Goal: Answer question/provide support: Answer question/provide support

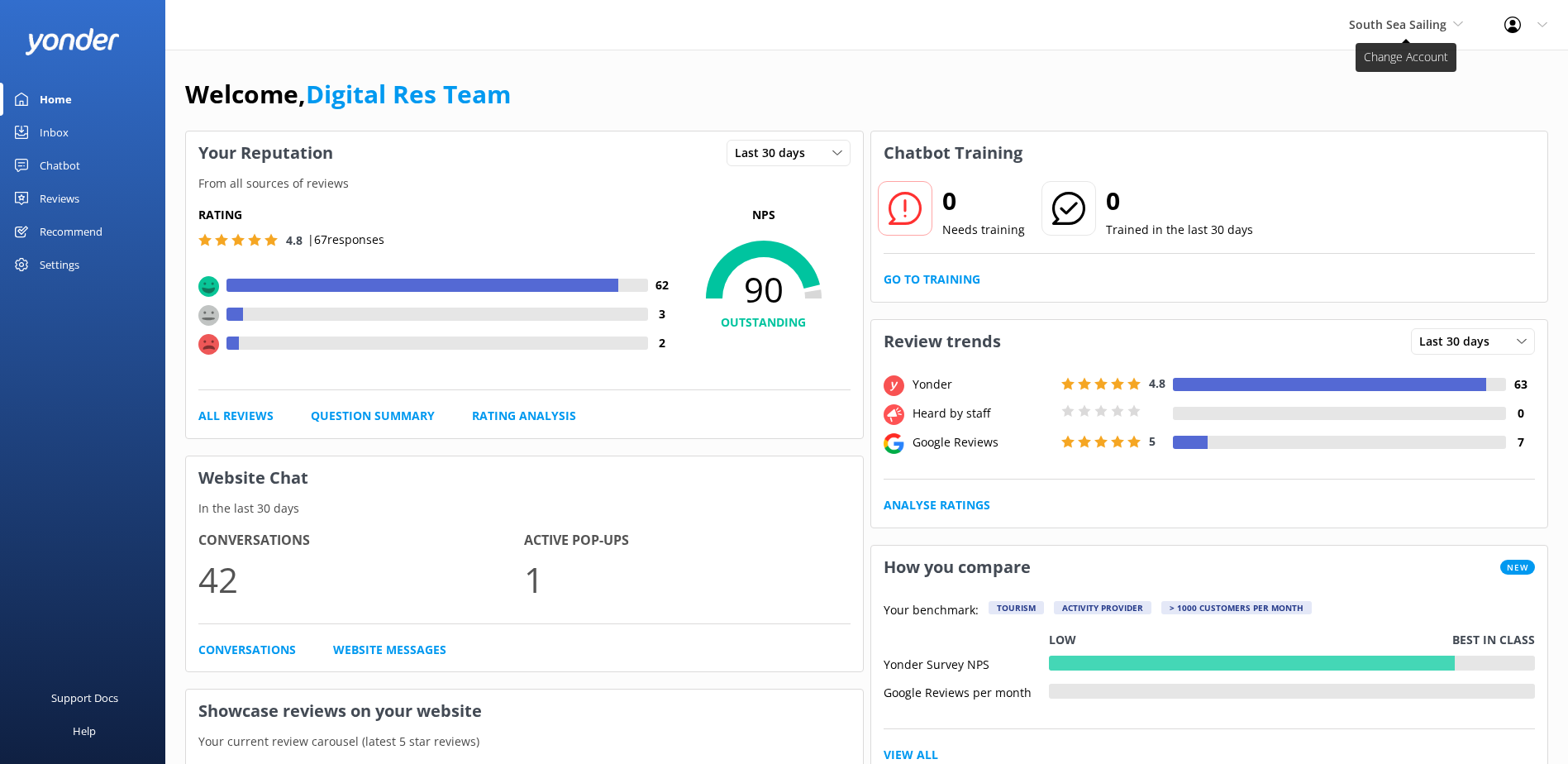
click at [1360, 30] on span "South Sea Sailing" at bounding box center [1398, 24] width 98 height 15
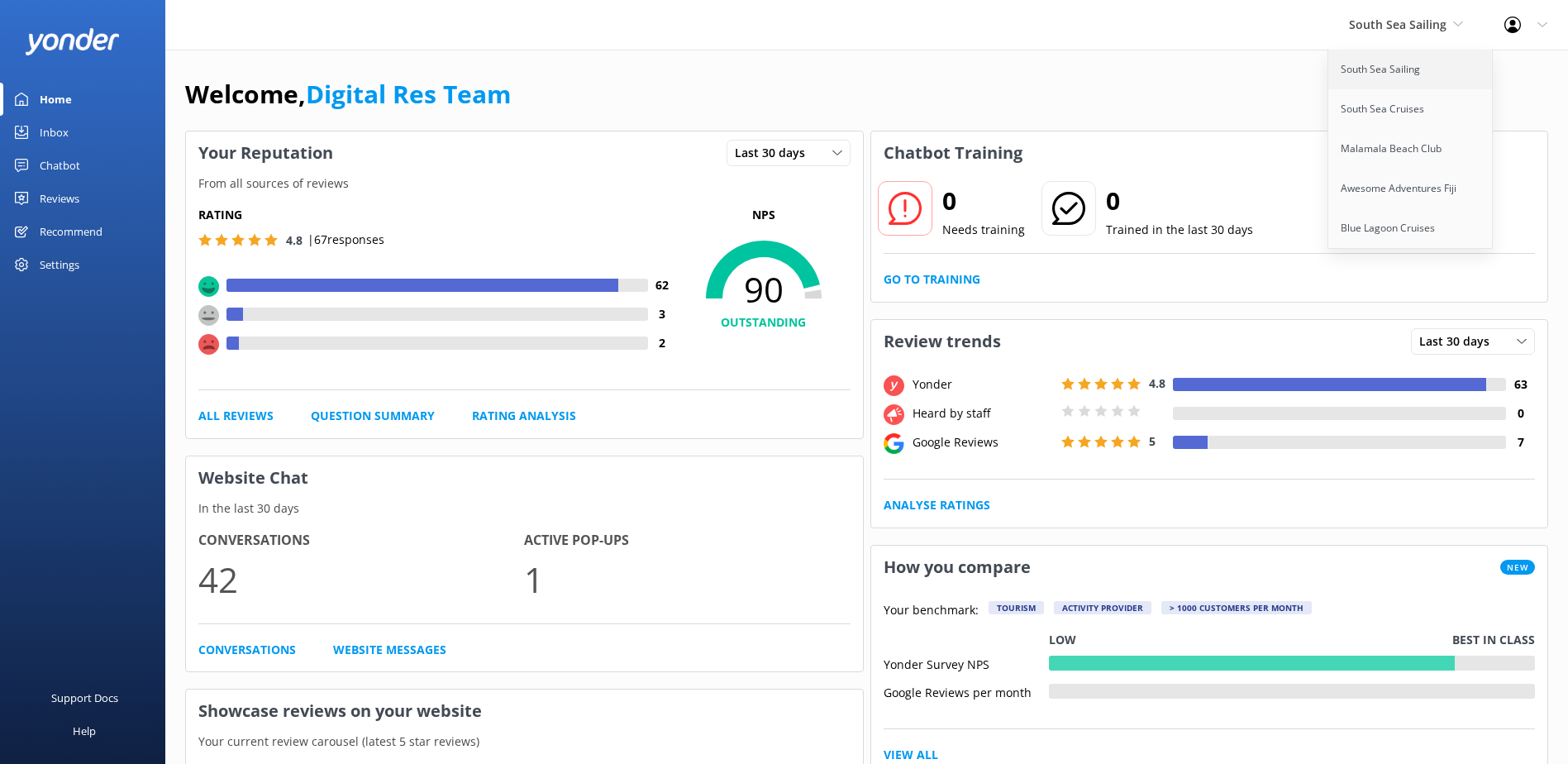
click at [1377, 72] on link "South Sea Sailing" at bounding box center [1411, 69] width 165 height 40
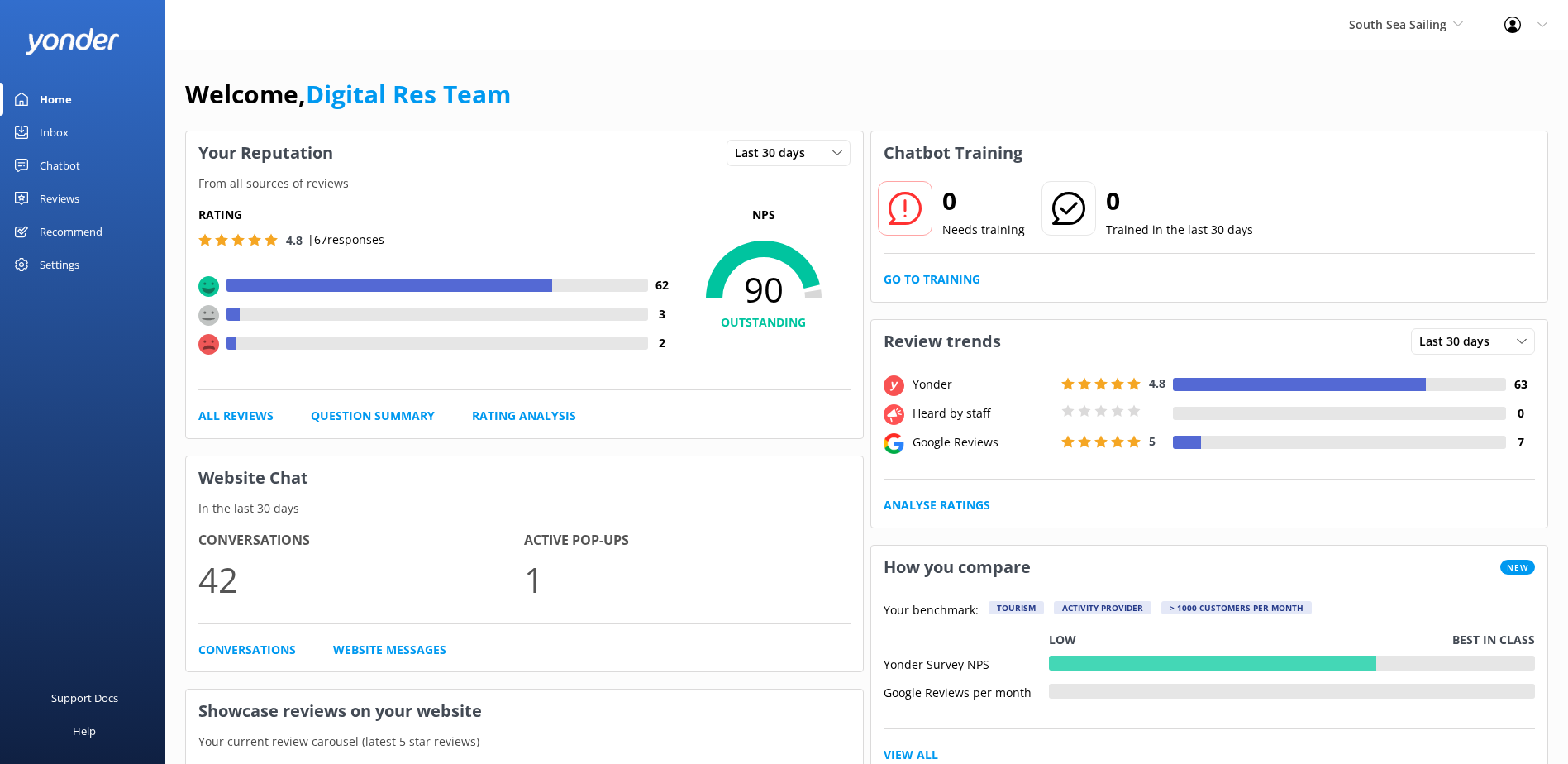
click at [952, 268] on div "0 Needs training 0 Trained in the last 30 days Go to Training" at bounding box center [1210, 238] width 677 height 128
click at [950, 274] on link "Go to Training" at bounding box center [932, 279] width 97 height 18
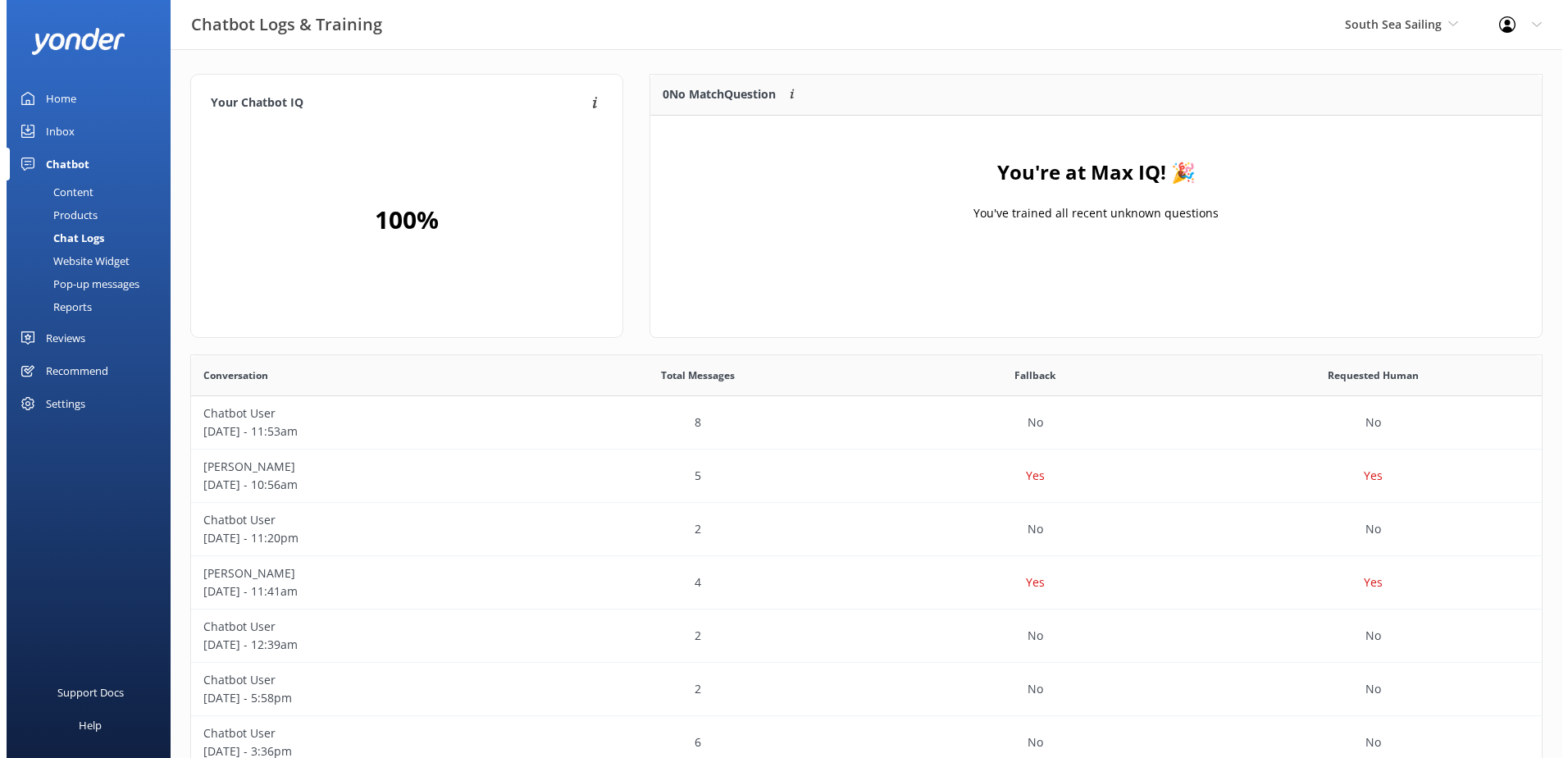
scroll to position [192, 879]
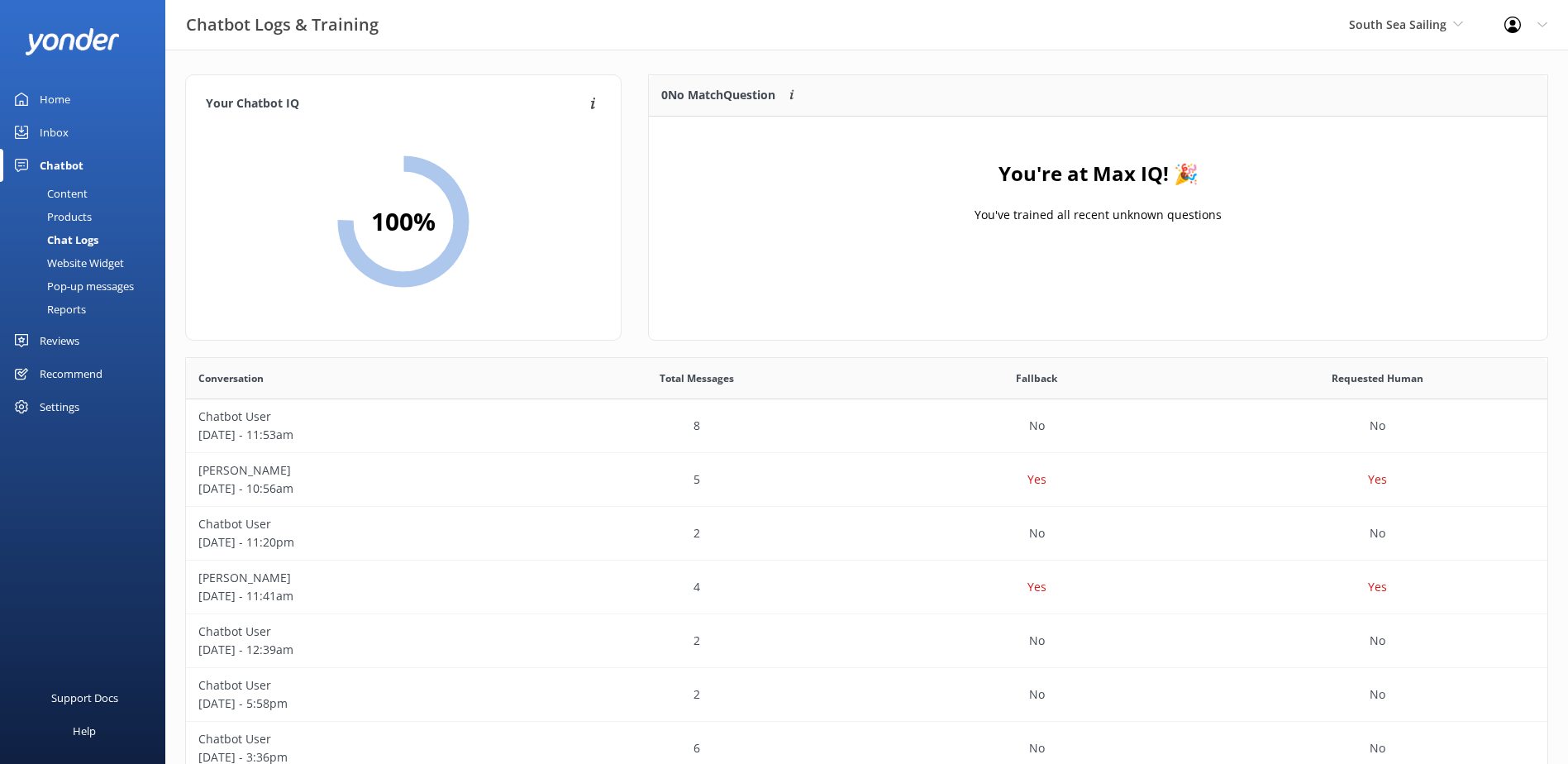
click at [29, 115] on link "Home" at bounding box center [83, 99] width 165 height 33
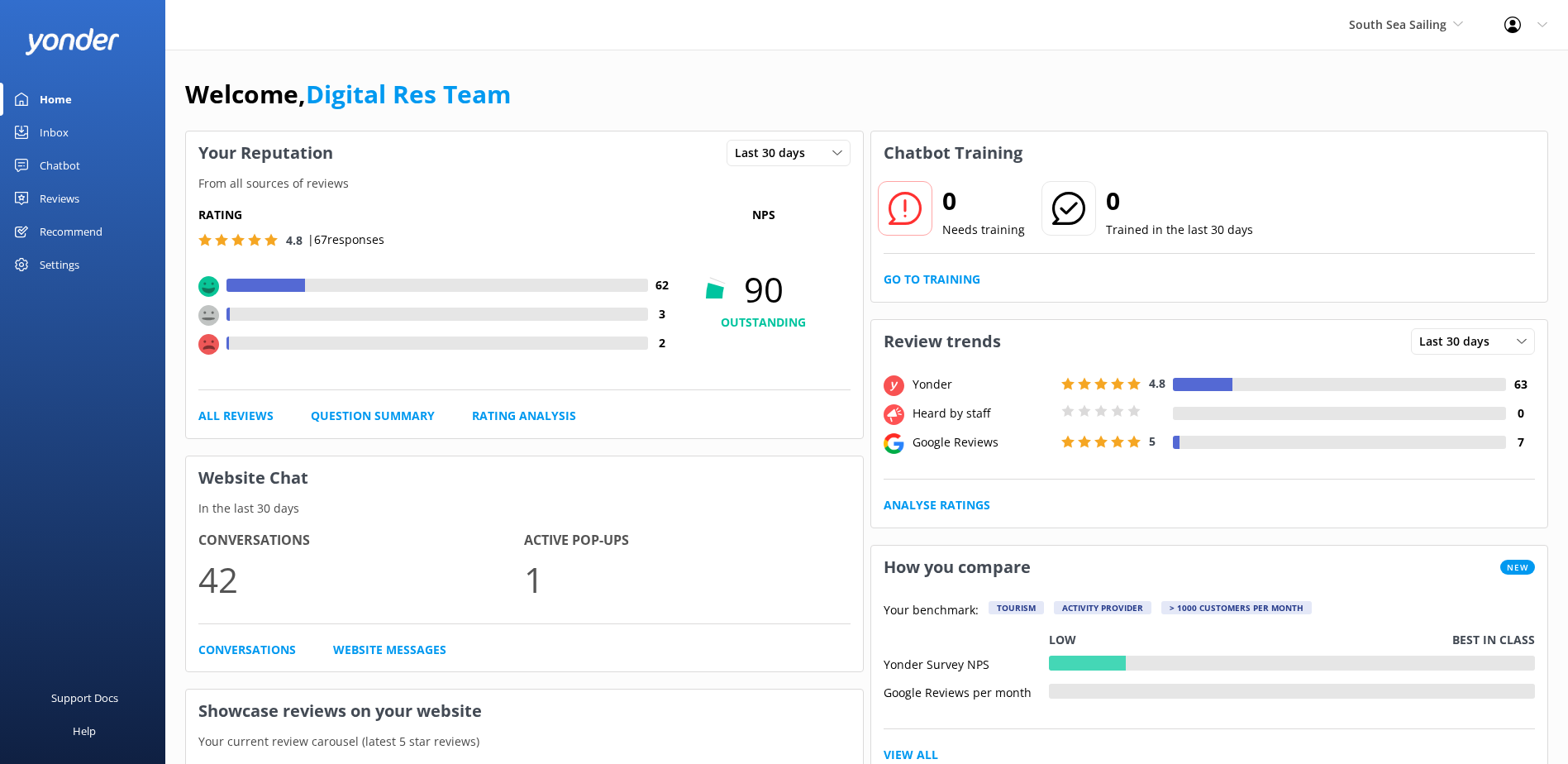
click at [32, 126] on link "Inbox" at bounding box center [83, 132] width 165 height 33
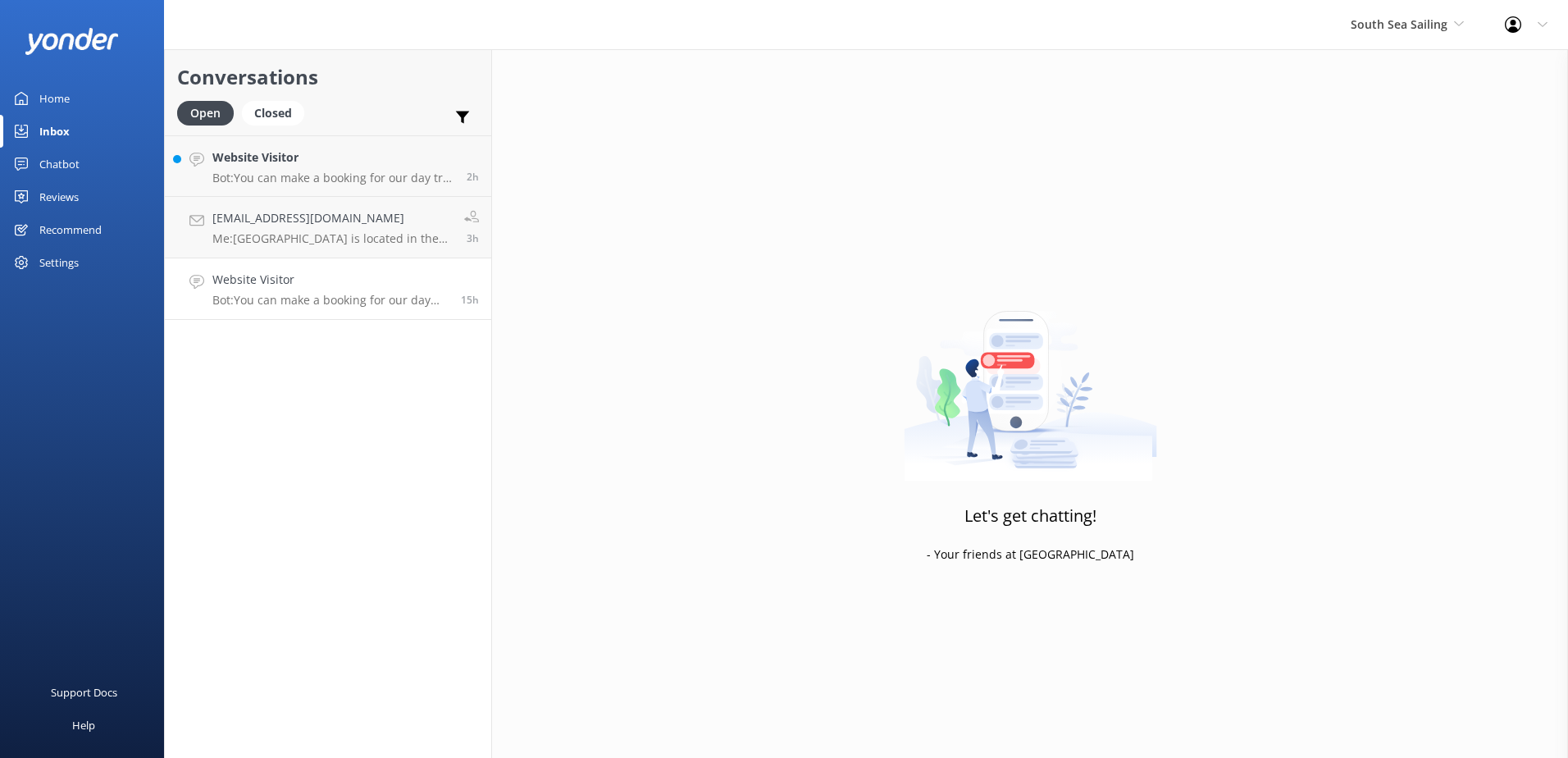
click at [349, 300] on p "Bot: You can make a booking for our day trip or sunset cruise online via our we…" at bounding box center [331, 300] width 236 height 14
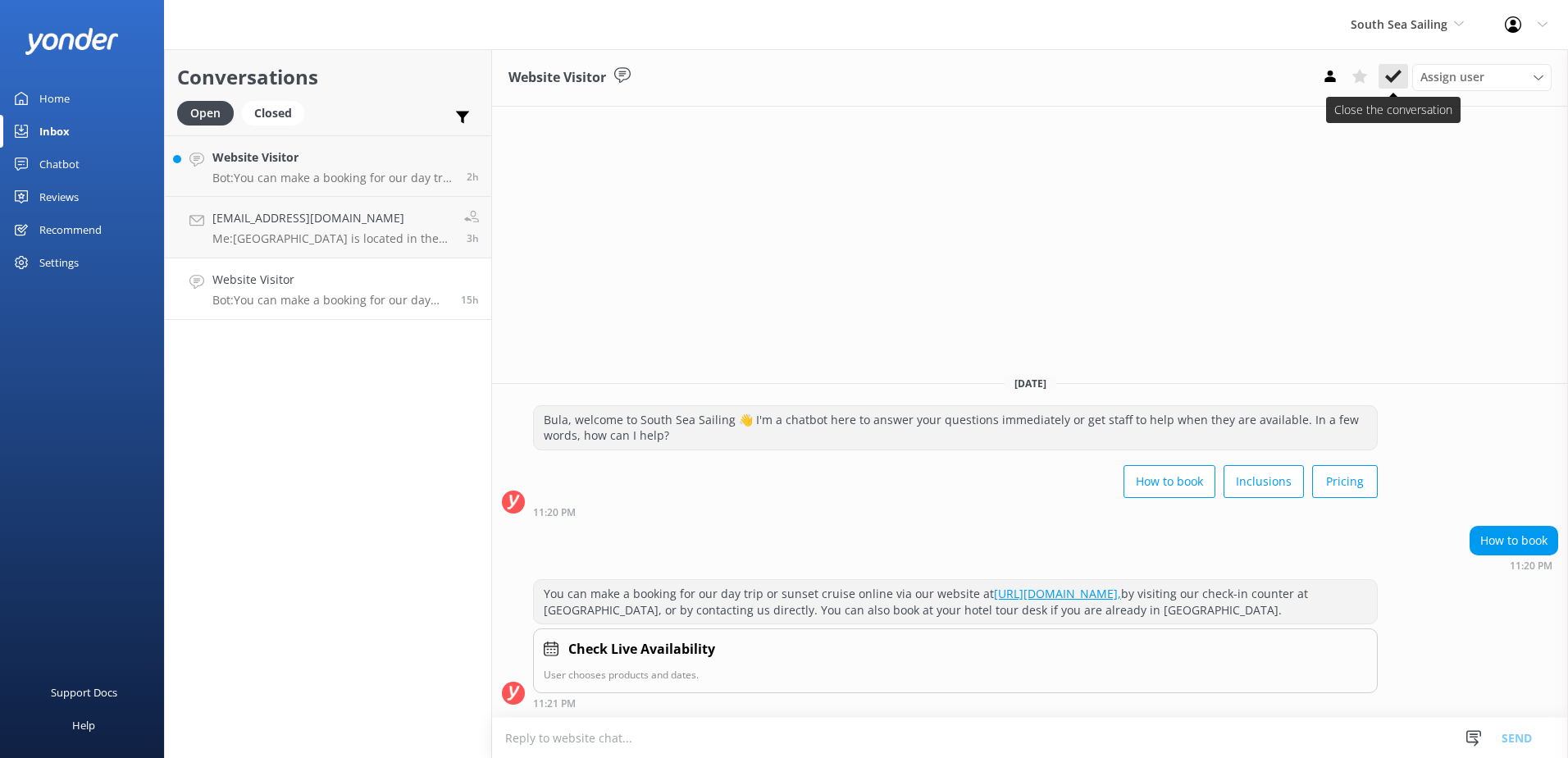
click at [1397, 75] on use at bounding box center [1392, 77] width 16 height 14
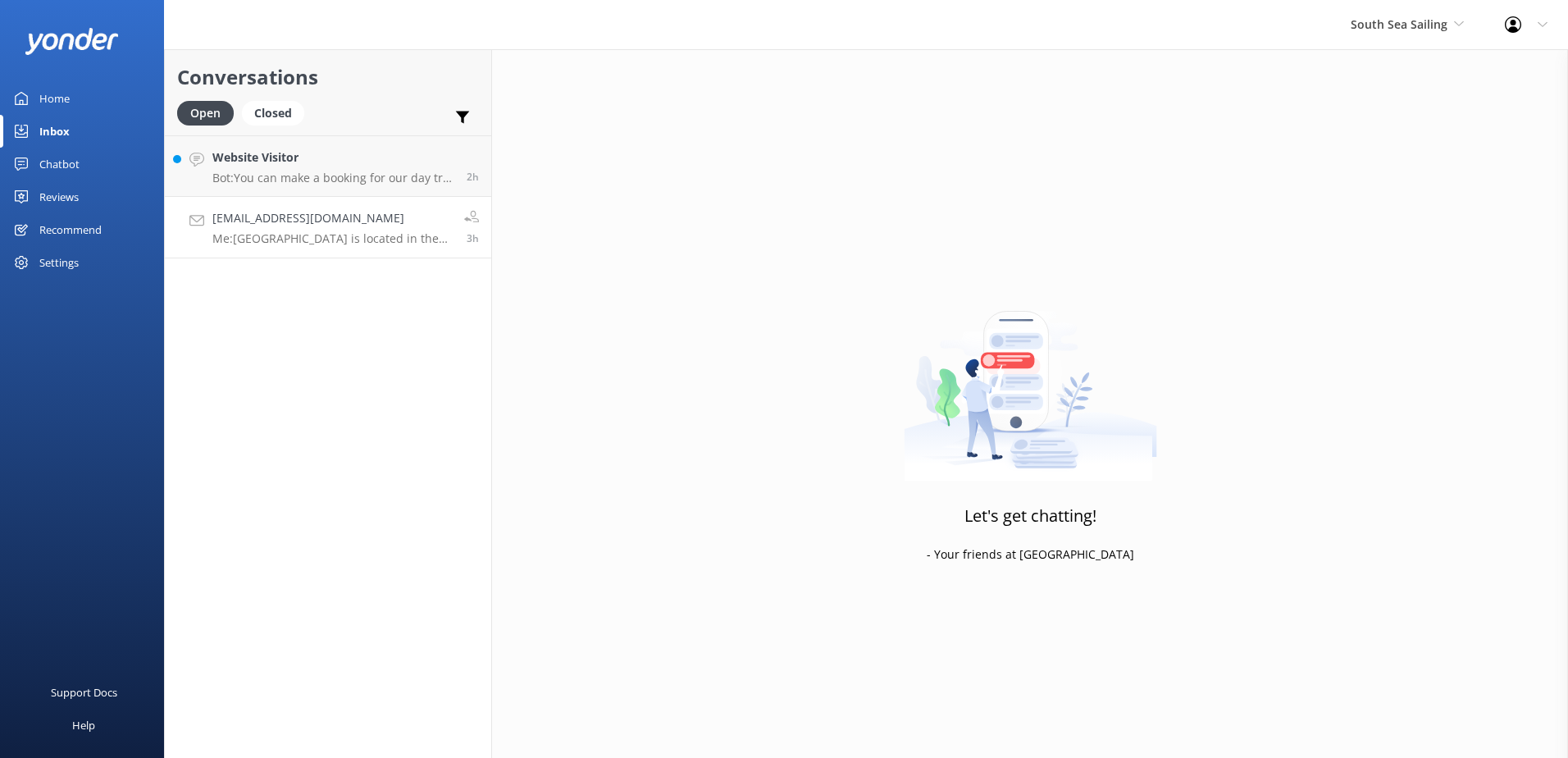
click at [361, 228] on div "[EMAIL_ADDRESS][DOMAIN_NAME] Me: [GEOGRAPHIC_DATA] is located in the [GEOGRAPHI…" at bounding box center [333, 227] width 240 height 36
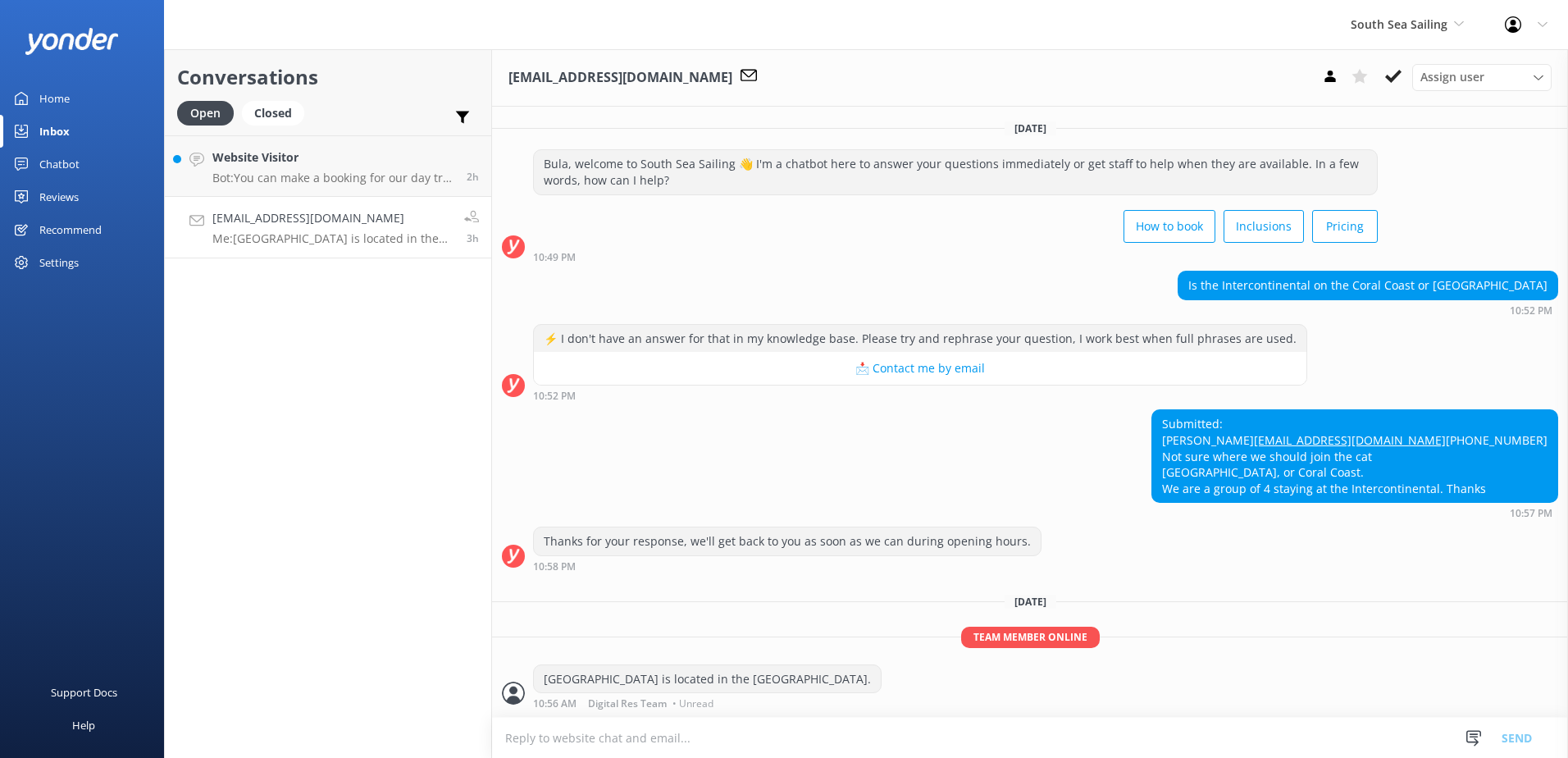
scroll to position [68, 0]
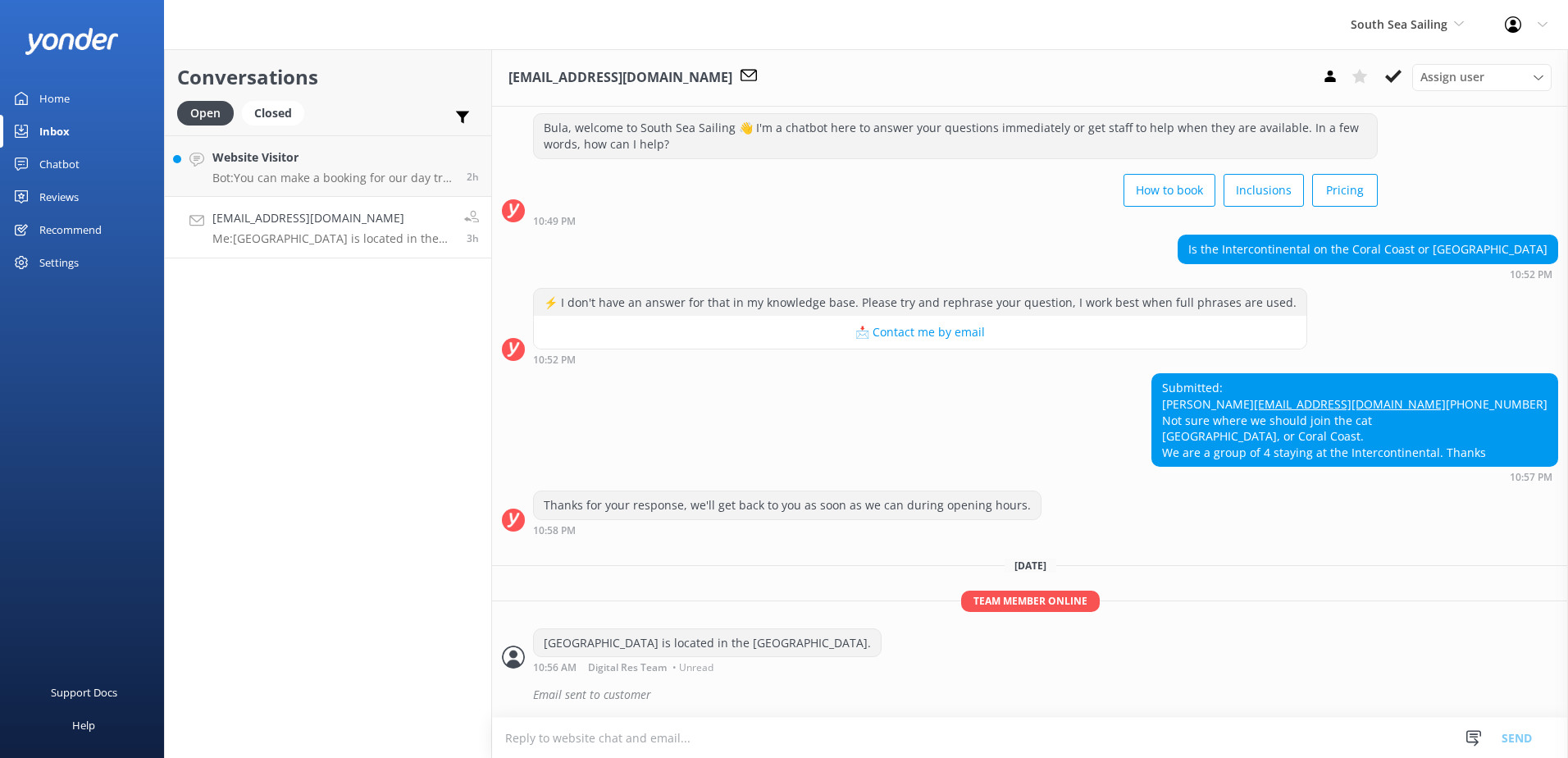
click at [365, 234] on p "Me: [GEOGRAPHIC_DATA] is located in the [GEOGRAPHIC_DATA]." at bounding box center [333, 238] width 240 height 14
drag, startPoint x: 1389, startPoint y: 77, endPoint x: 1381, endPoint y: 78, distance: 8.1
click at [1390, 77] on icon at bounding box center [1392, 76] width 16 height 16
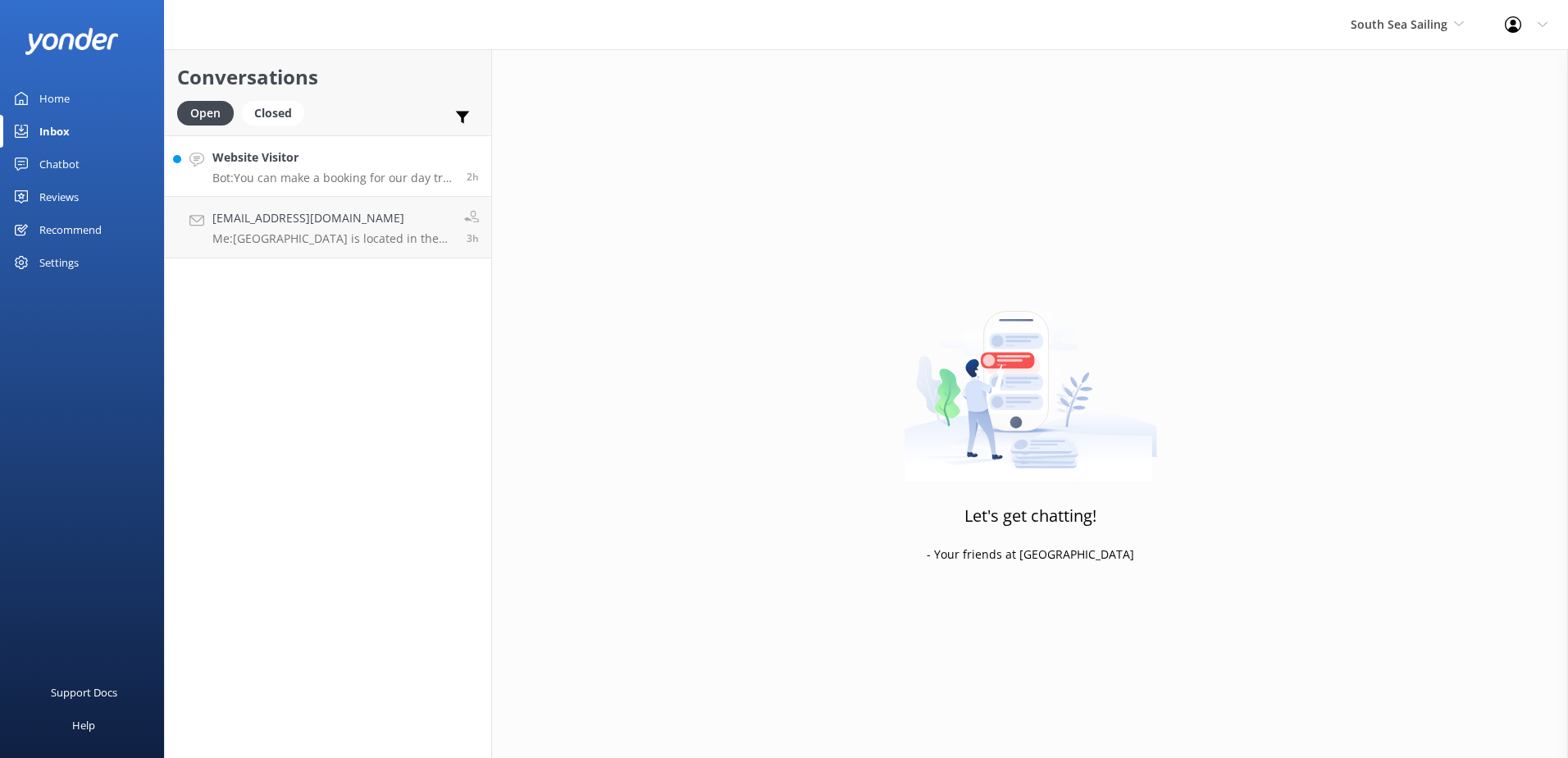
click at [339, 179] on p "Bot: You can make a booking for our day trip or sunset cruise online via our we…" at bounding box center [333, 177] width 242 height 14
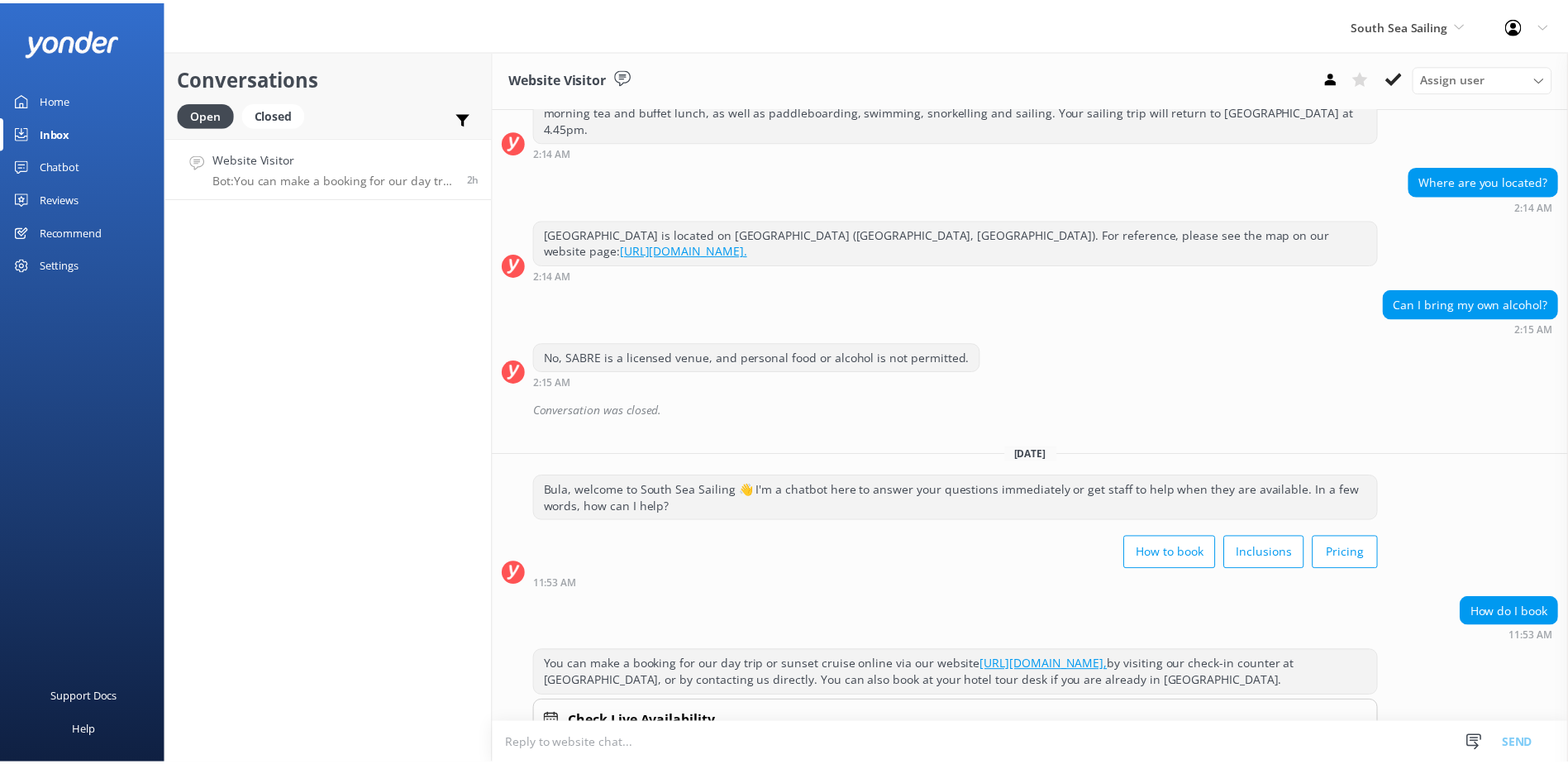
scroll to position [313, 0]
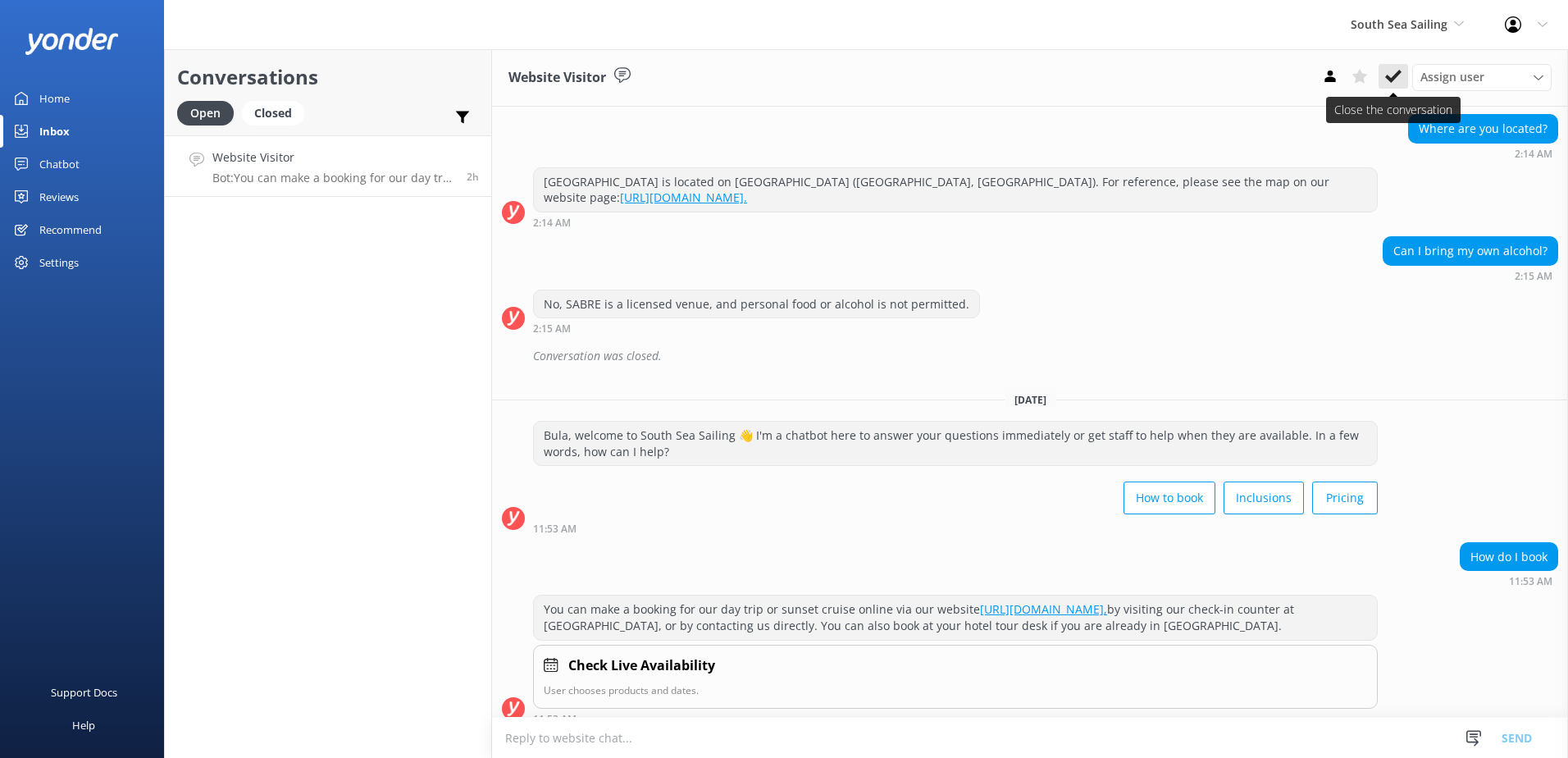
click at [1396, 73] on use at bounding box center [1392, 77] width 16 height 14
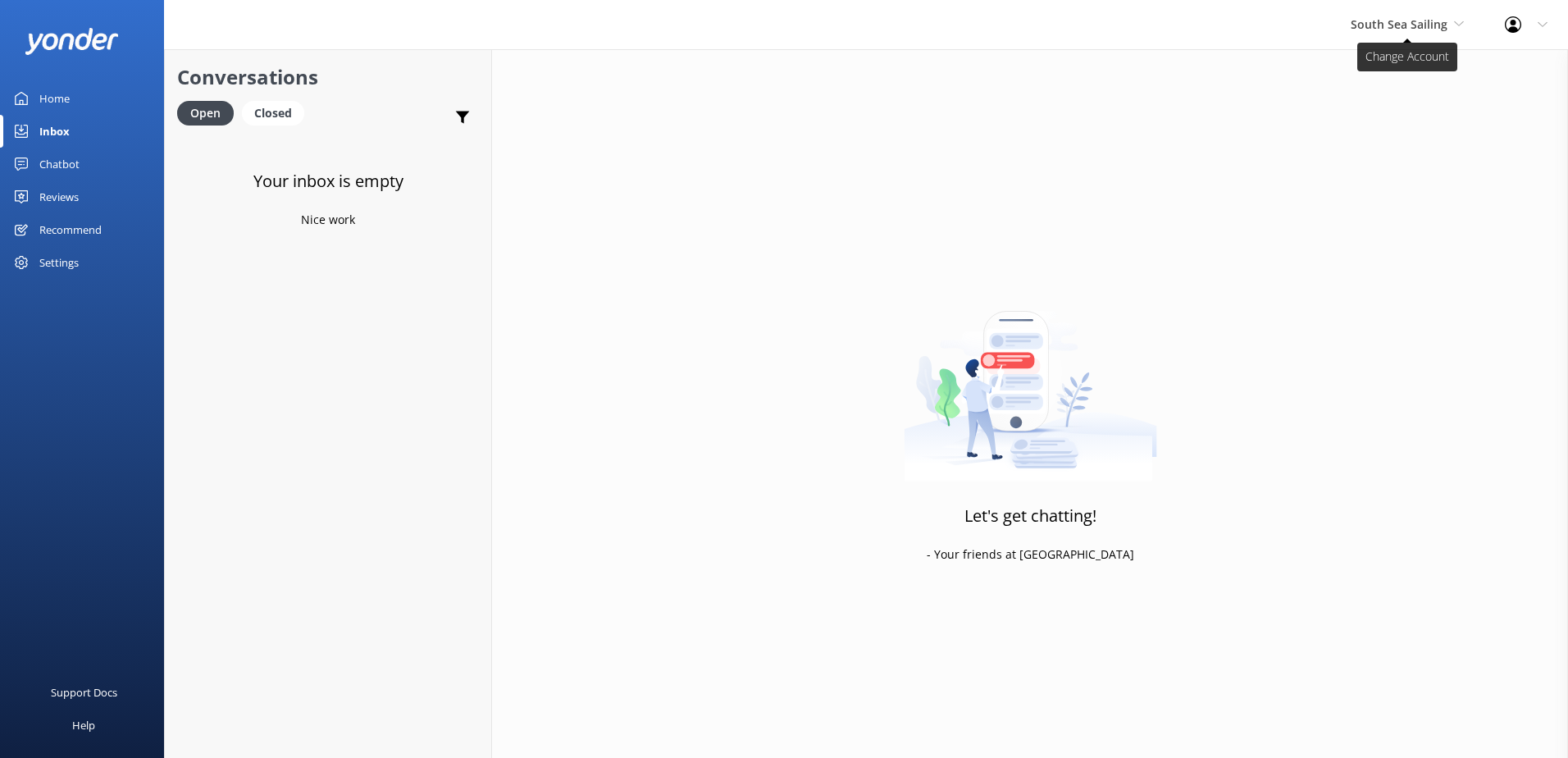
click at [1381, 31] on span "South Sea Sailing" at bounding box center [1407, 24] width 113 height 18
click at [1383, 109] on link "South Sea Cruises" at bounding box center [1412, 108] width 164 height 40
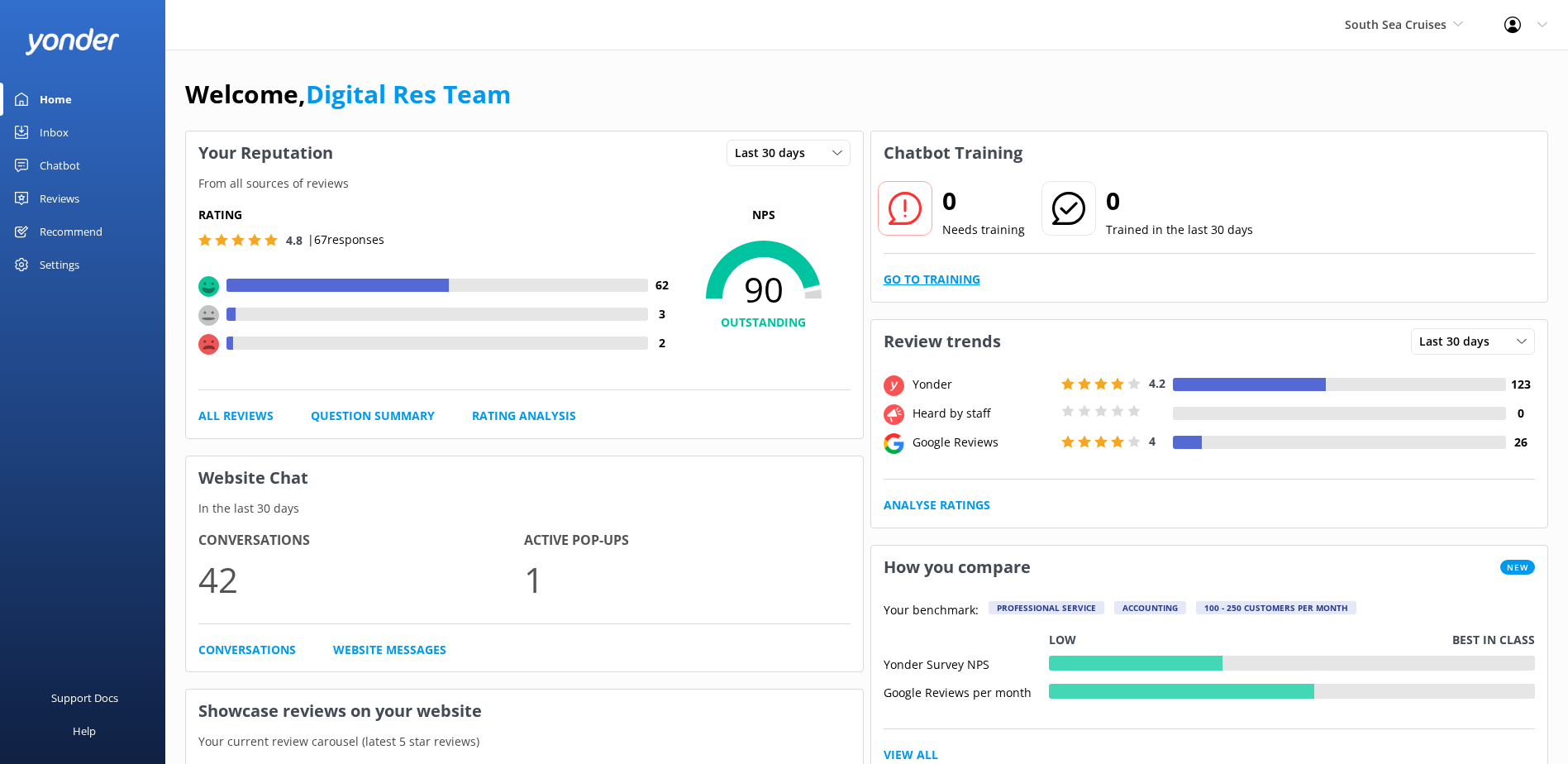
click at [936, 281] on link "Go to Training" at bounding box center [932, 279] width 97 height 18
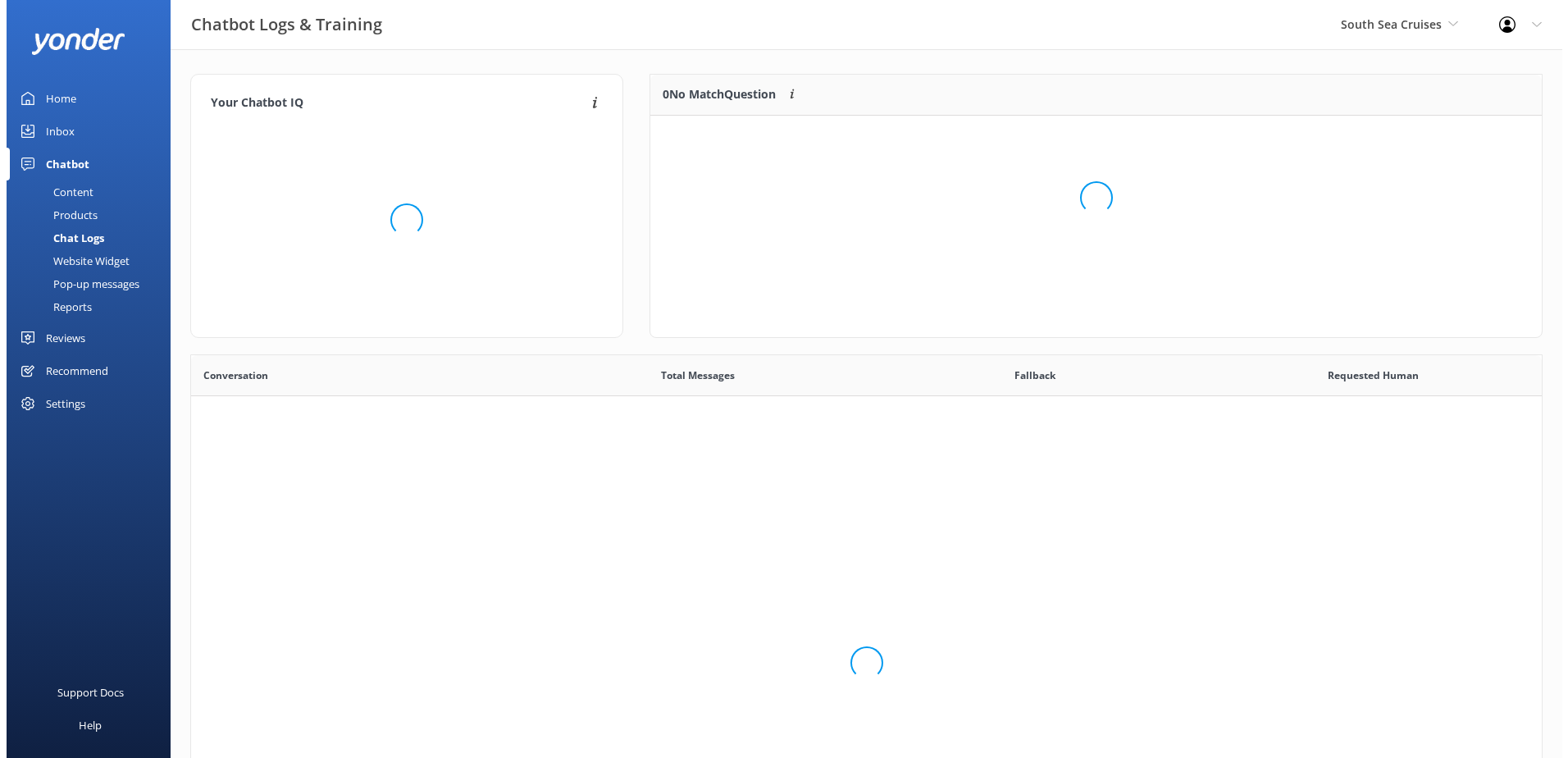
scroll to position [562, 1338]
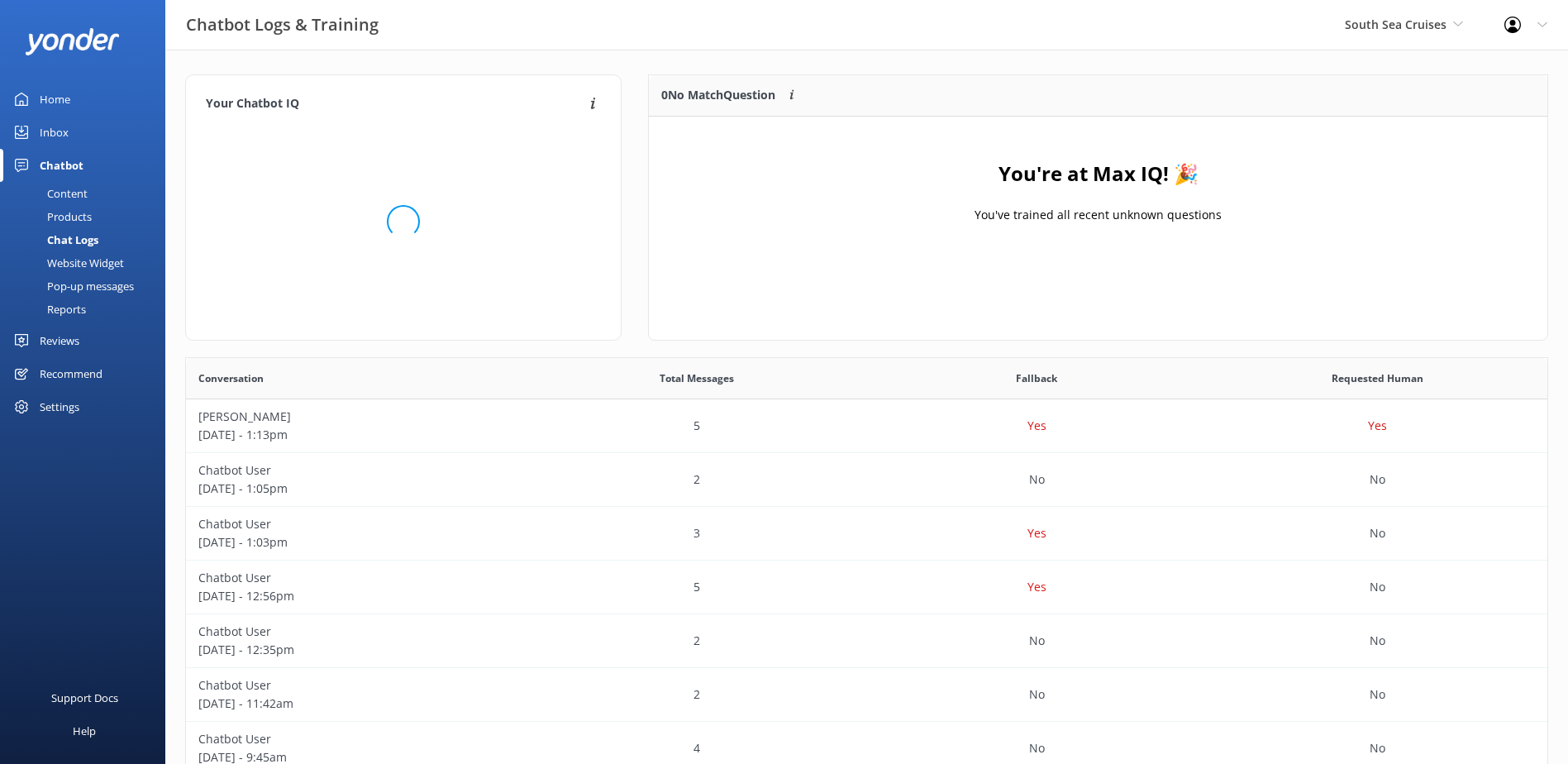
click at [48, 135] on div "Inbox" at bounding box center [54, 132] width 29 height 33
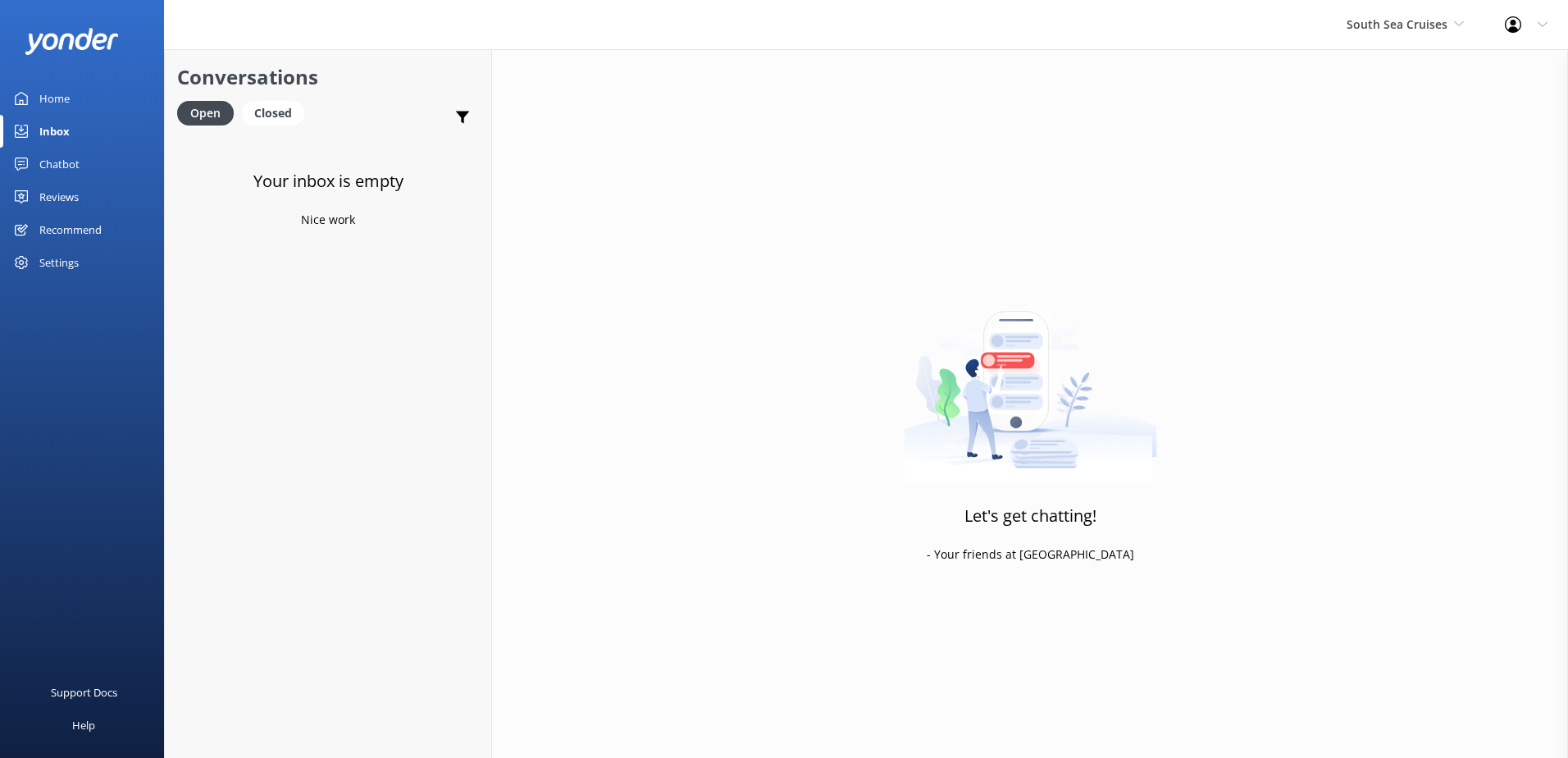
click at [1343, 35] on div "South Sea Cruises South Sea Sailing South Sea Cruises Malamala Beach Club Aweso…" at bounding box center [1405, 24] width 159 height 49
click at [1441, 18] on span "South Sea Cruises" at bounding box center [1396, 24] width 100 height 15
click at [1406, 133] on link "Malamala Beach Club" at bounding box center [1408, 148] width 164 height 40
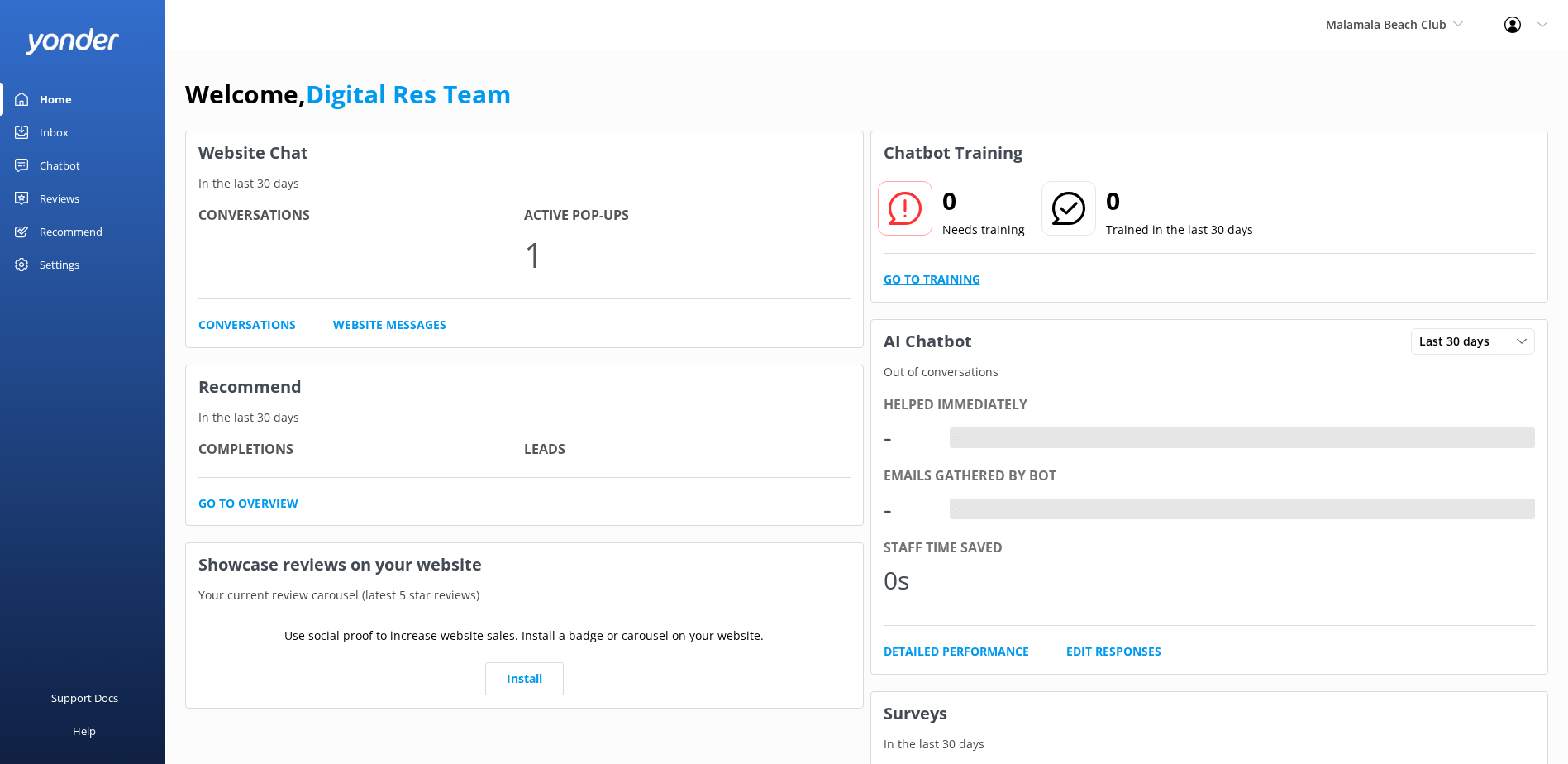
click at [978, 280] on link "Go to Training" at bounding box center [932, 279] width 97 height 18
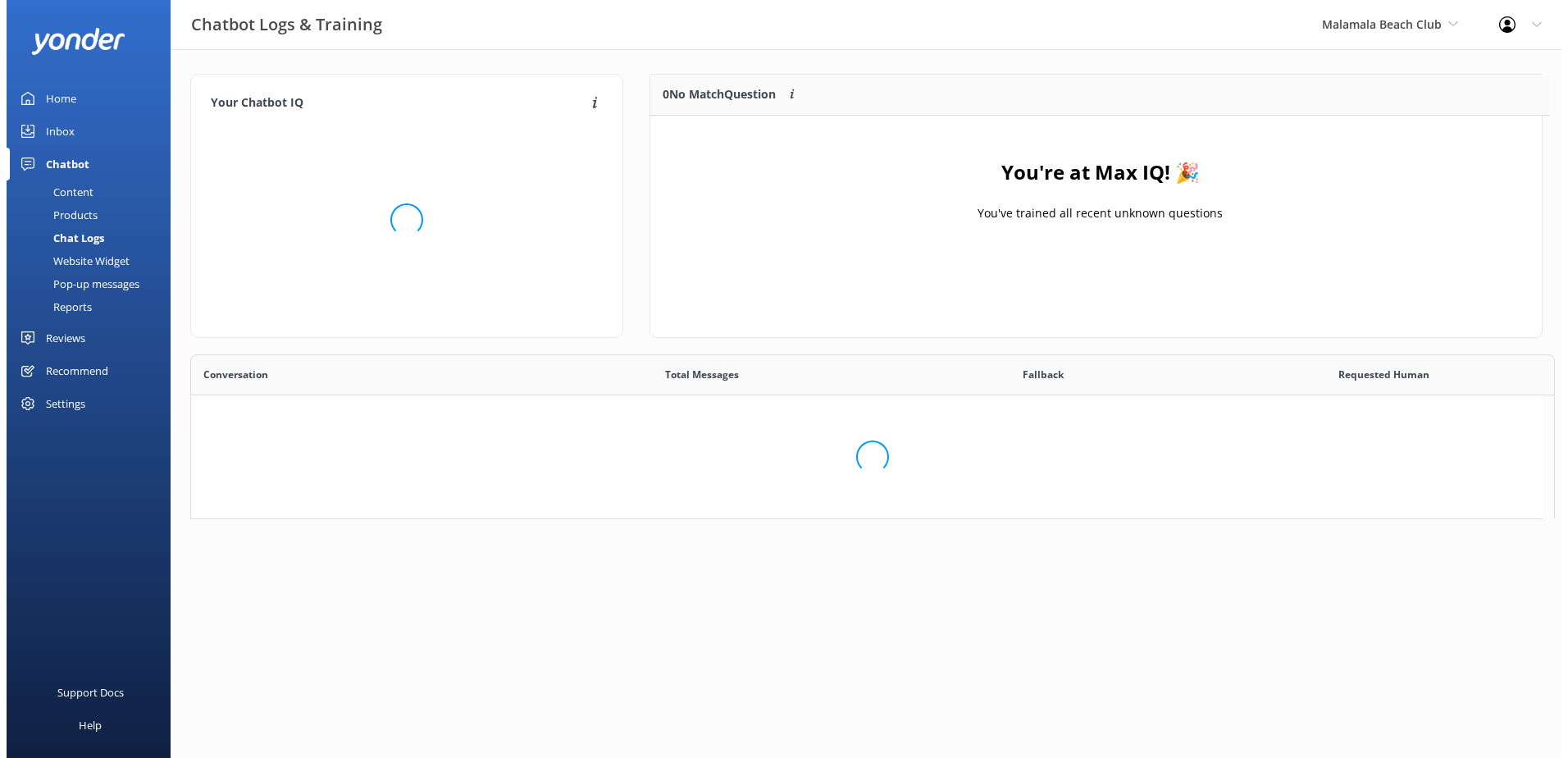
scroll to position [192, 879]
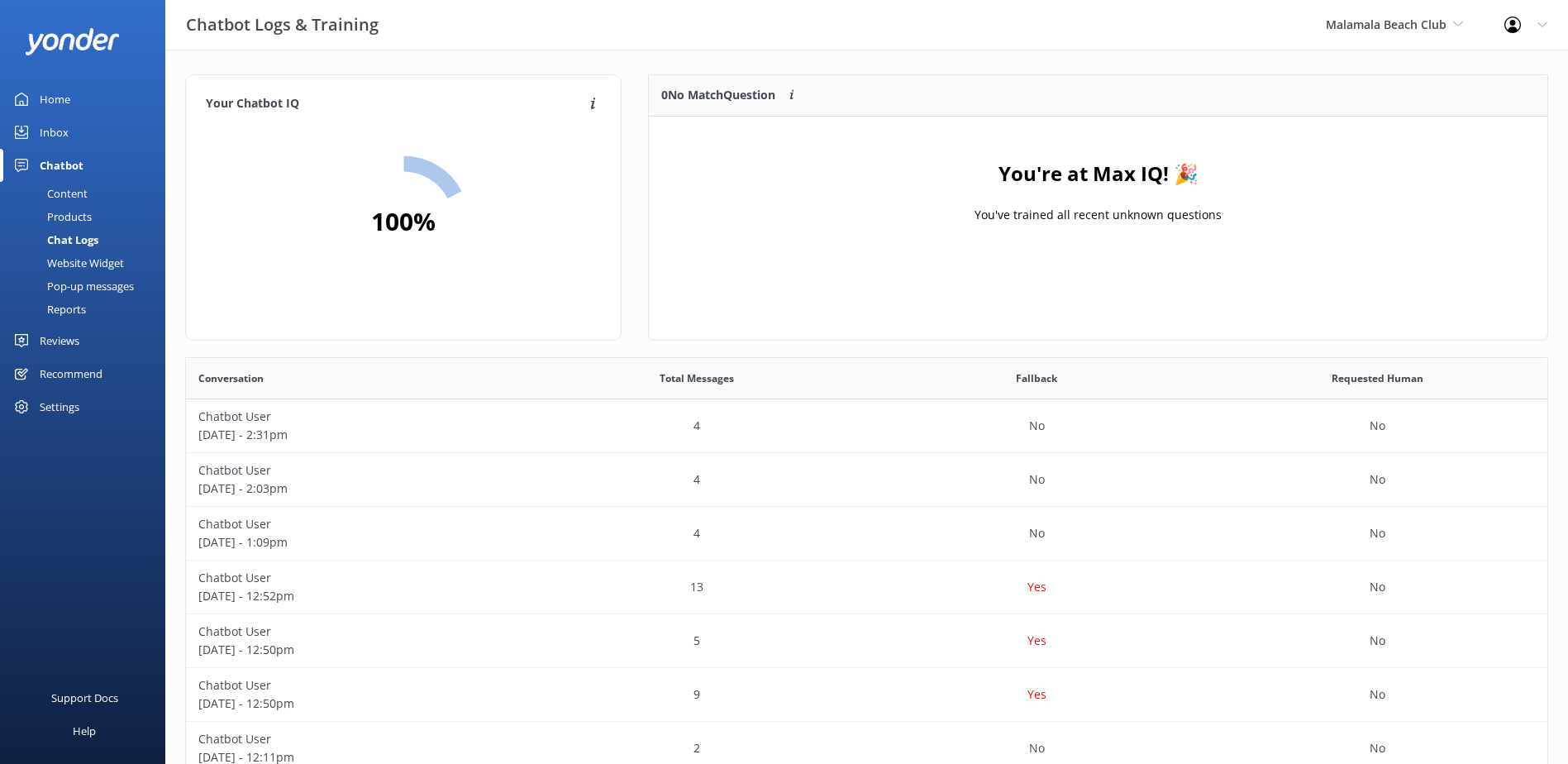
click at [47, 131] on div "Inbox" at bounding box center [54, 132] width 29 height 33
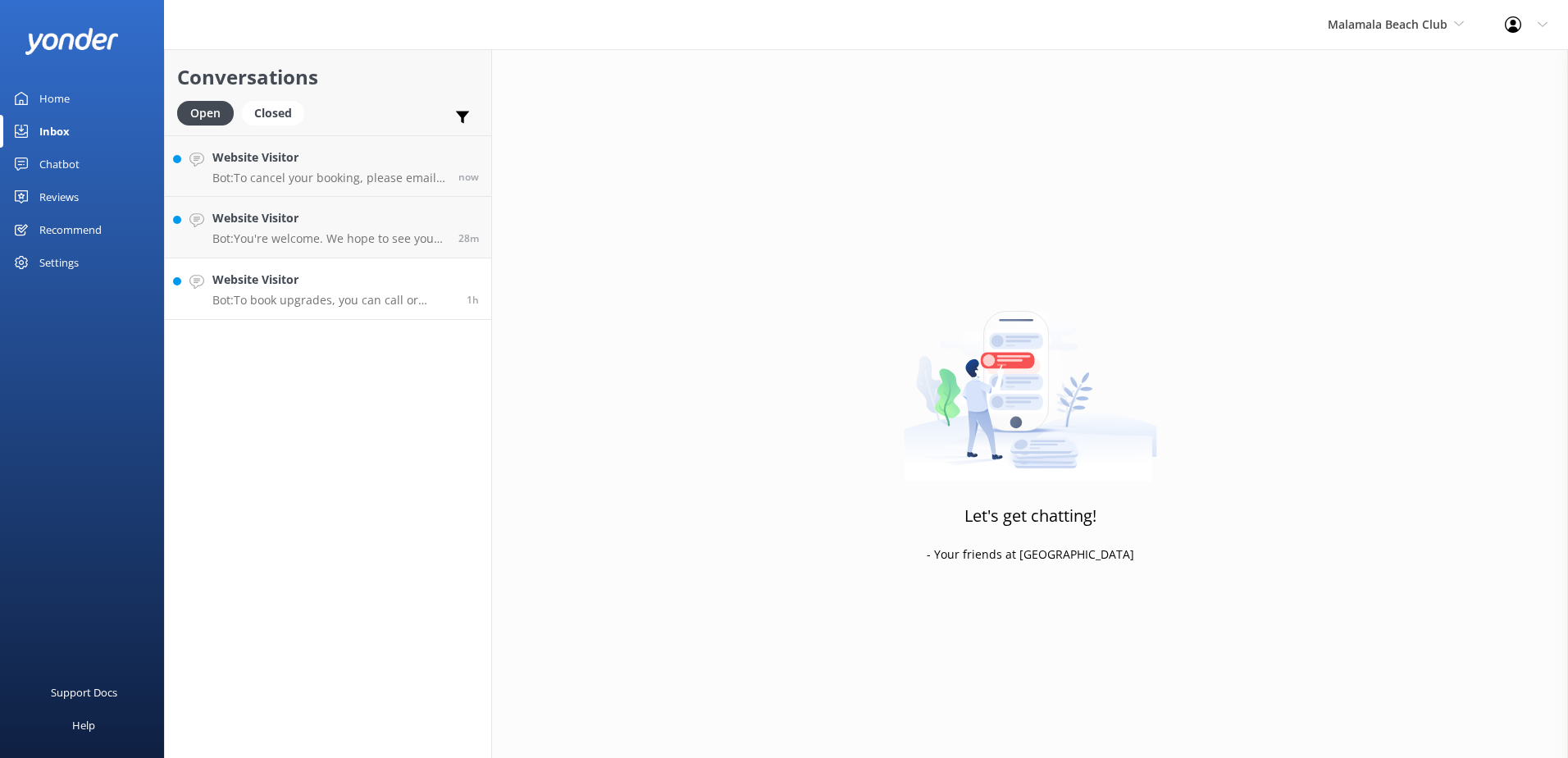
click at [308, 294] on p "Bot: To book upgrades, you can call or message us on WhatsApp at [PHONE_NUMBER]…" at bounding box center [333, 300] width 242 height 14
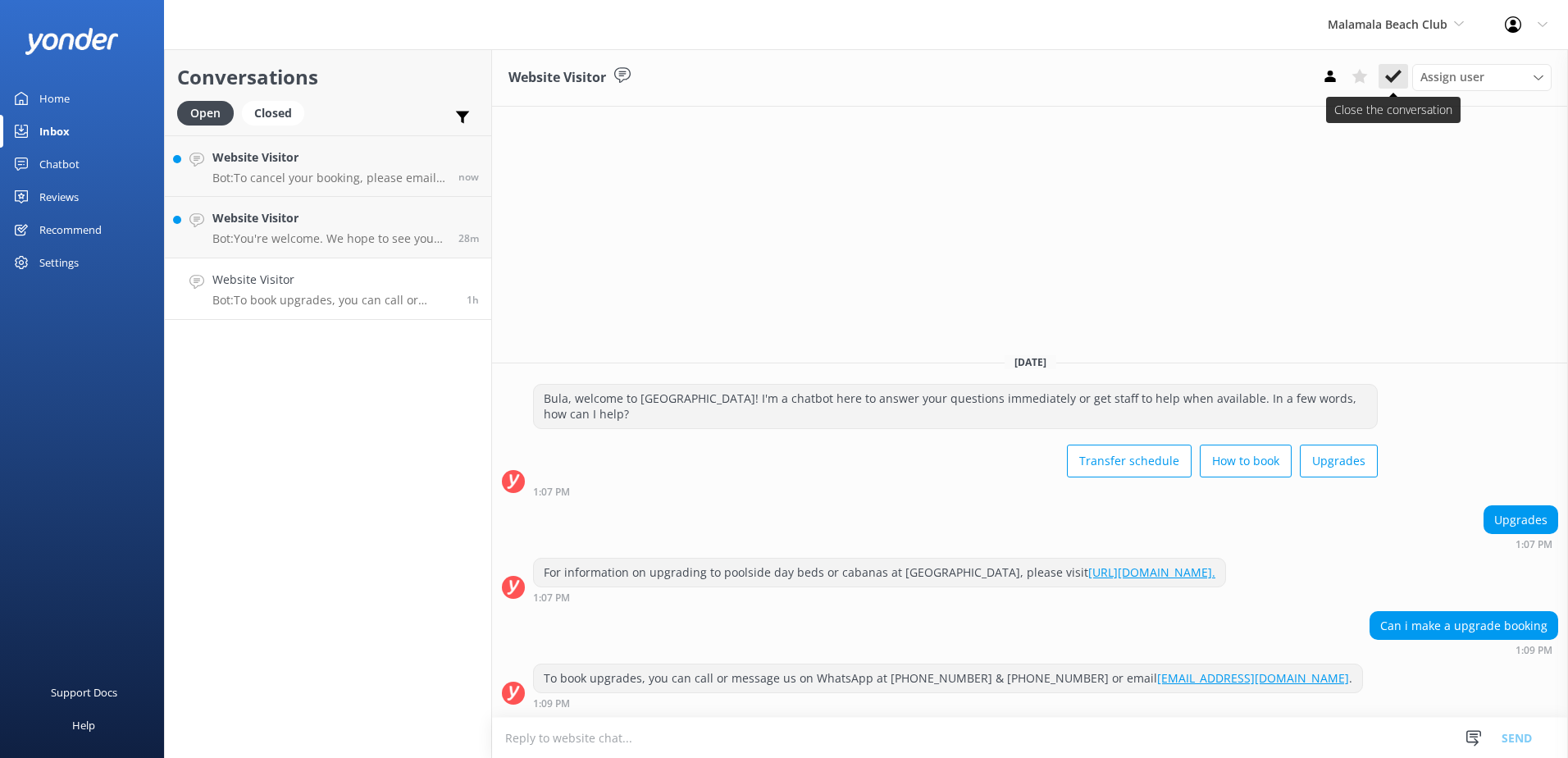
click at [1389, 72] on icon at bounding box center [1392, 76] width 16 height 16
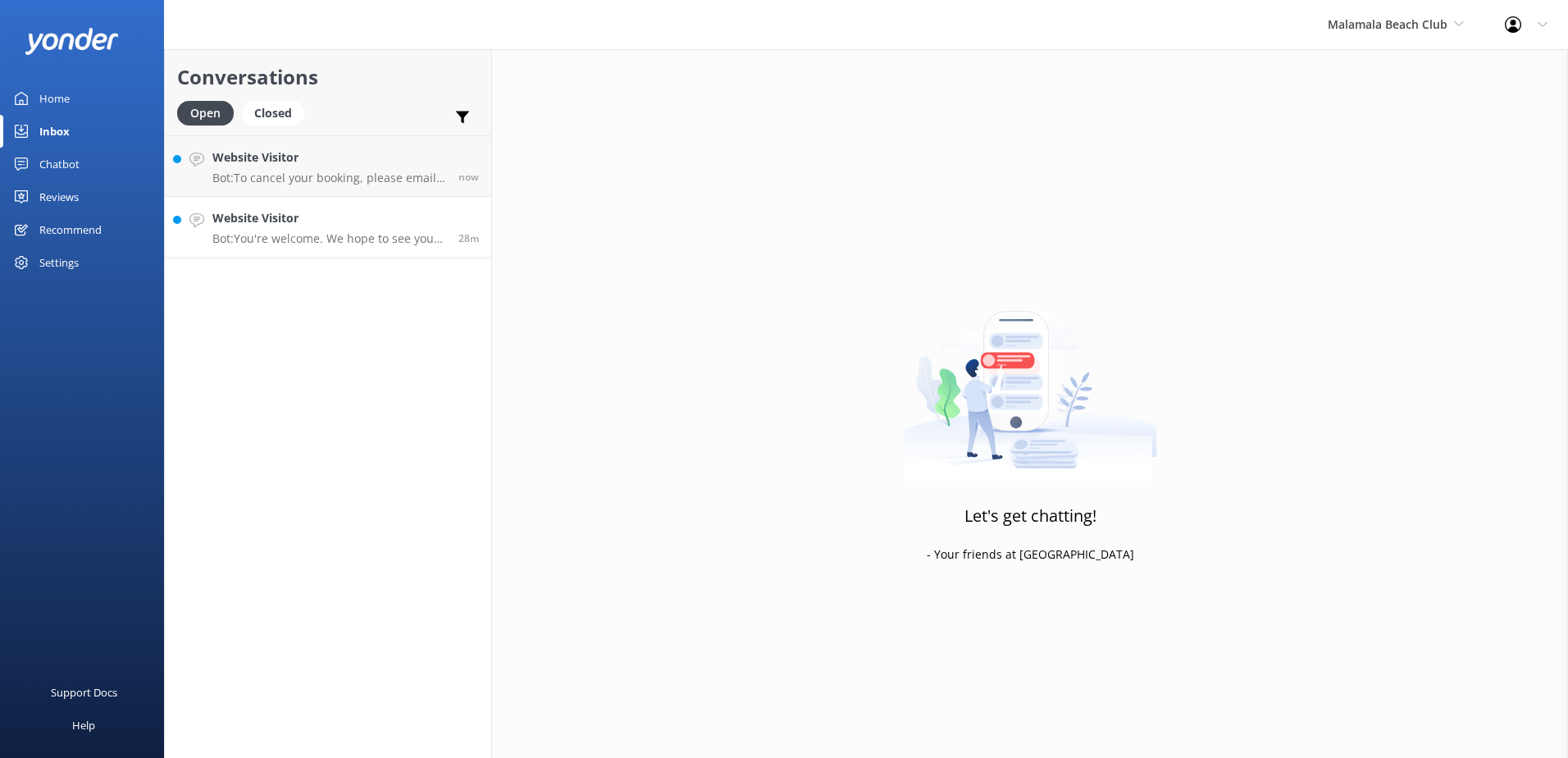
click at [334, 223] on h4 "Website Visitor" at bounding box center [329, 218] width 234 height 18
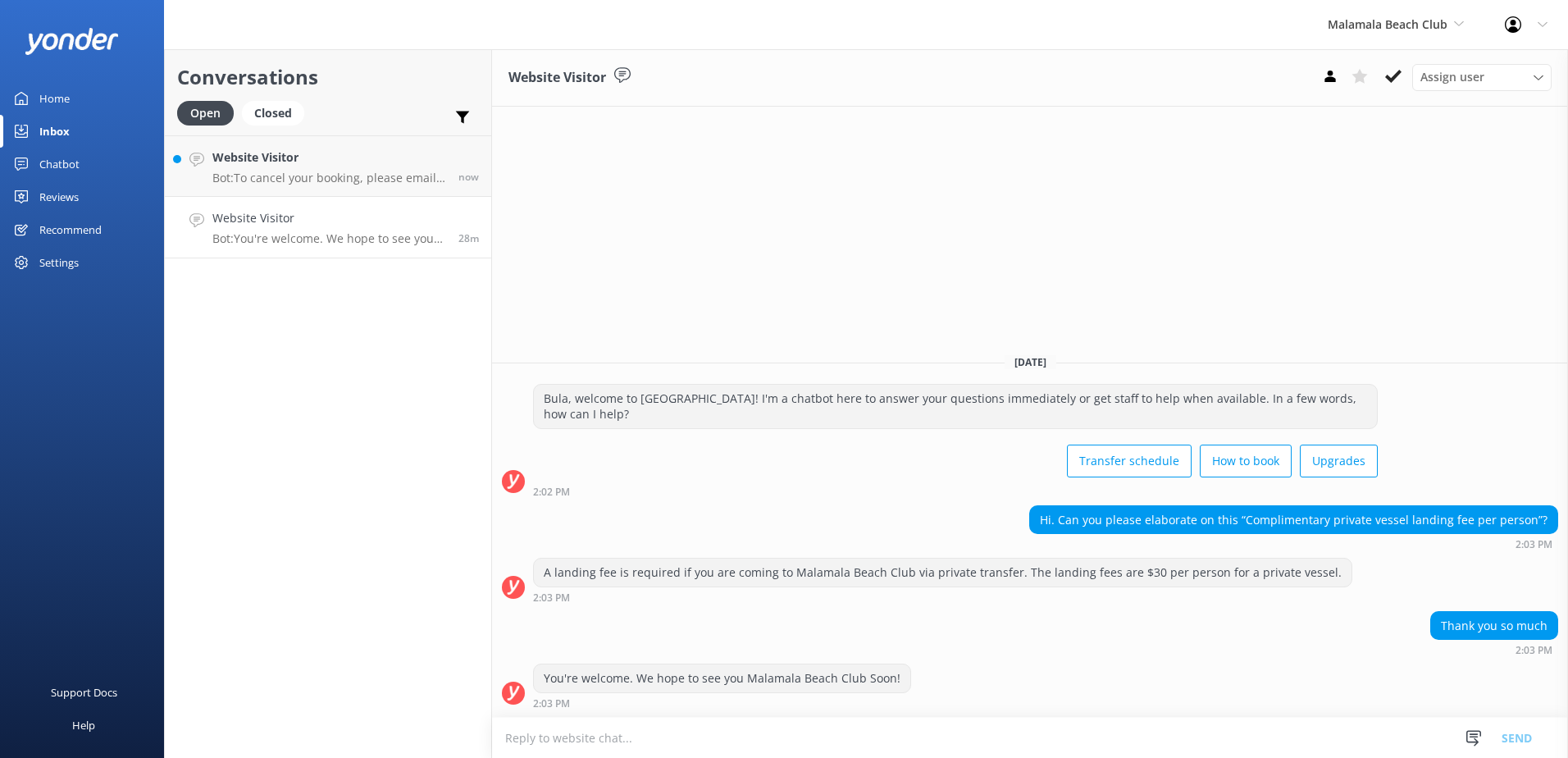
click at [1410, 73] on div "Assign user Sonya Alyssa Digital Res Team Asena Naweilulu Miri Koroitamana Lave…" at bounding box center [1433, 77] width 236 height 26
click at [1397, 73] on use at bounding box center [1392, 77] width 16 height 14
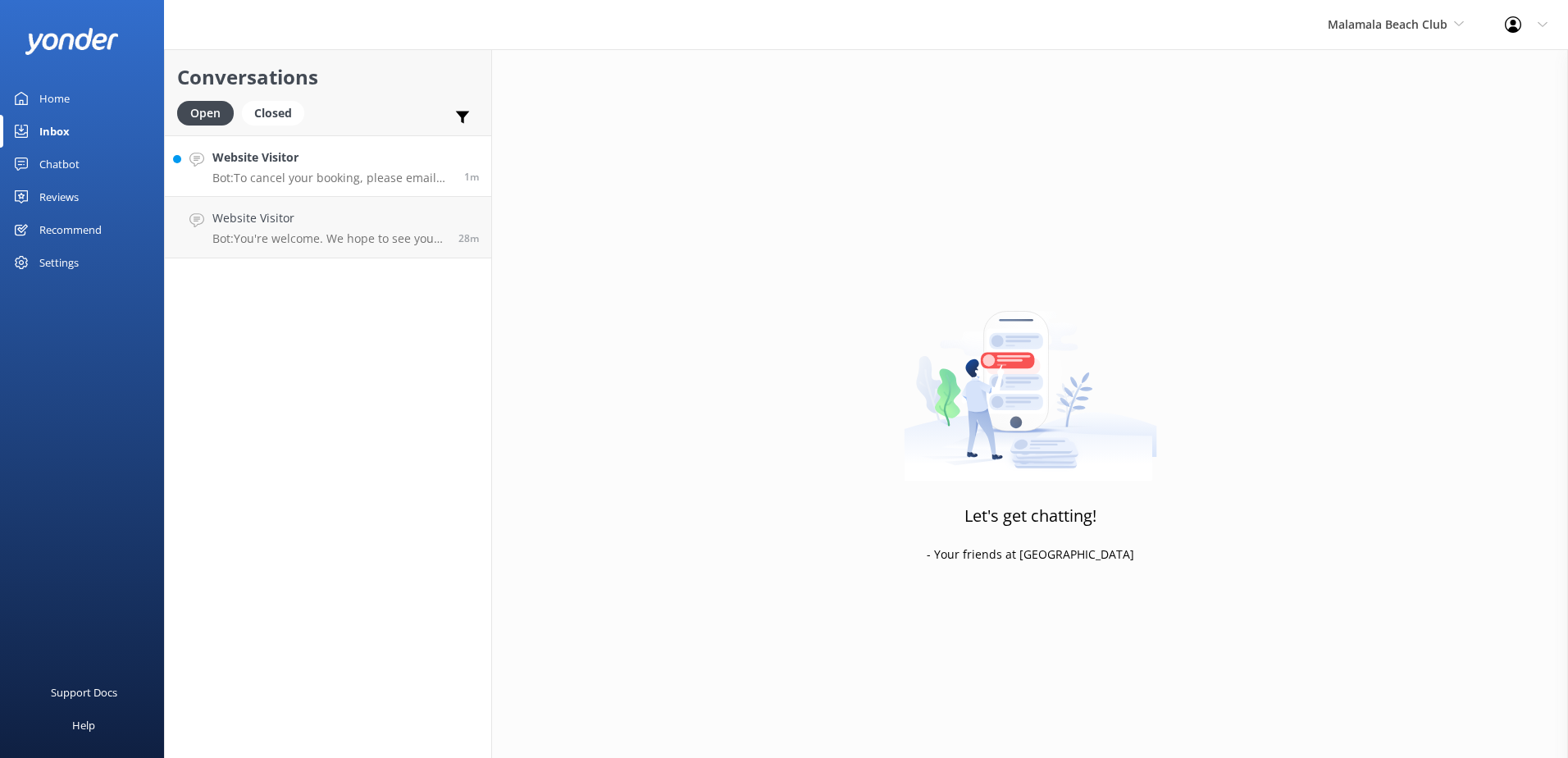
click at [374, 183] on p "Bot: To cancel your booking, please email reservations@ssc.com.fj with your boo…" at bounding box center [333, 177] width 240 height 14
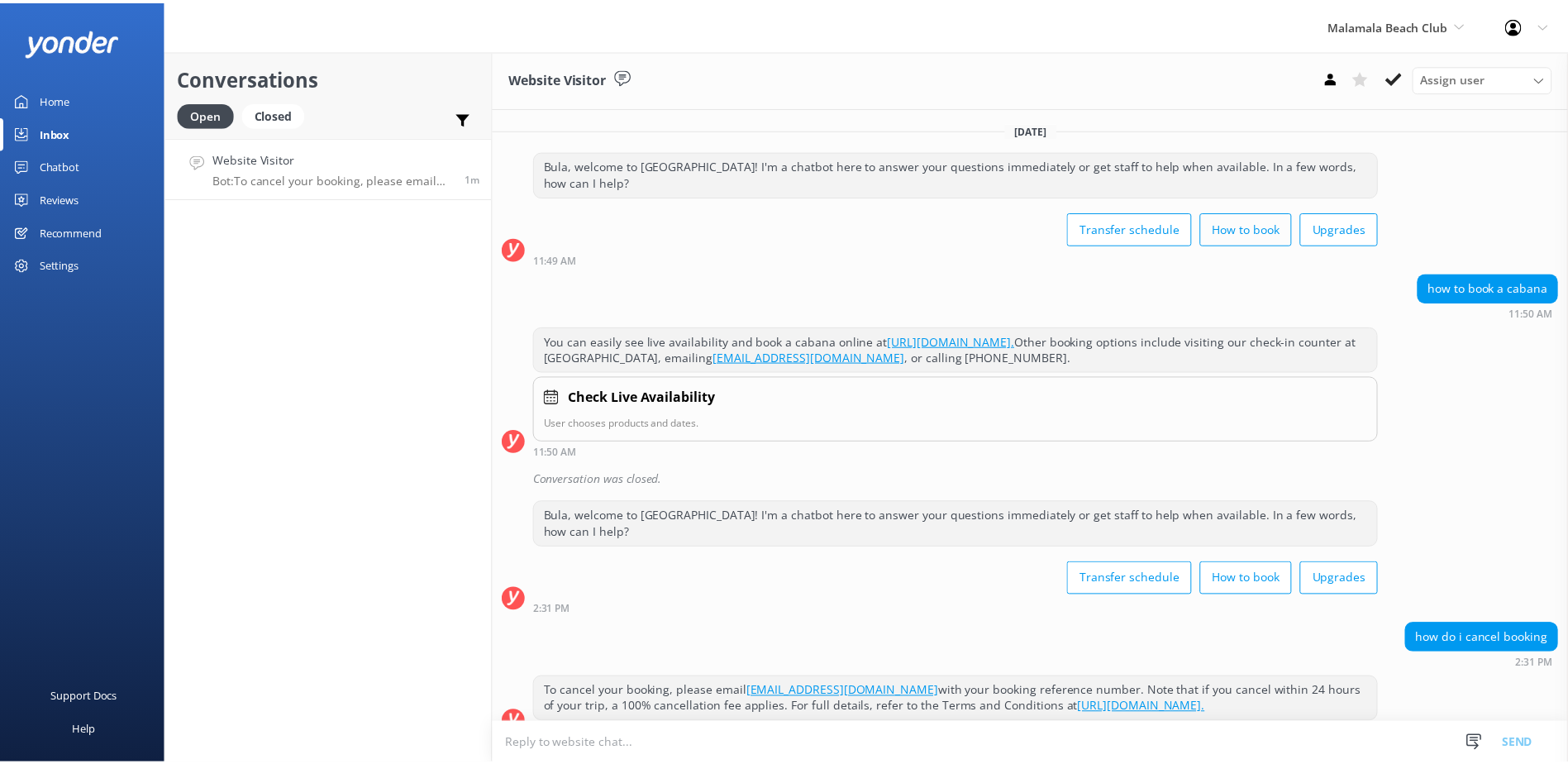
scroll to position [24, 0]
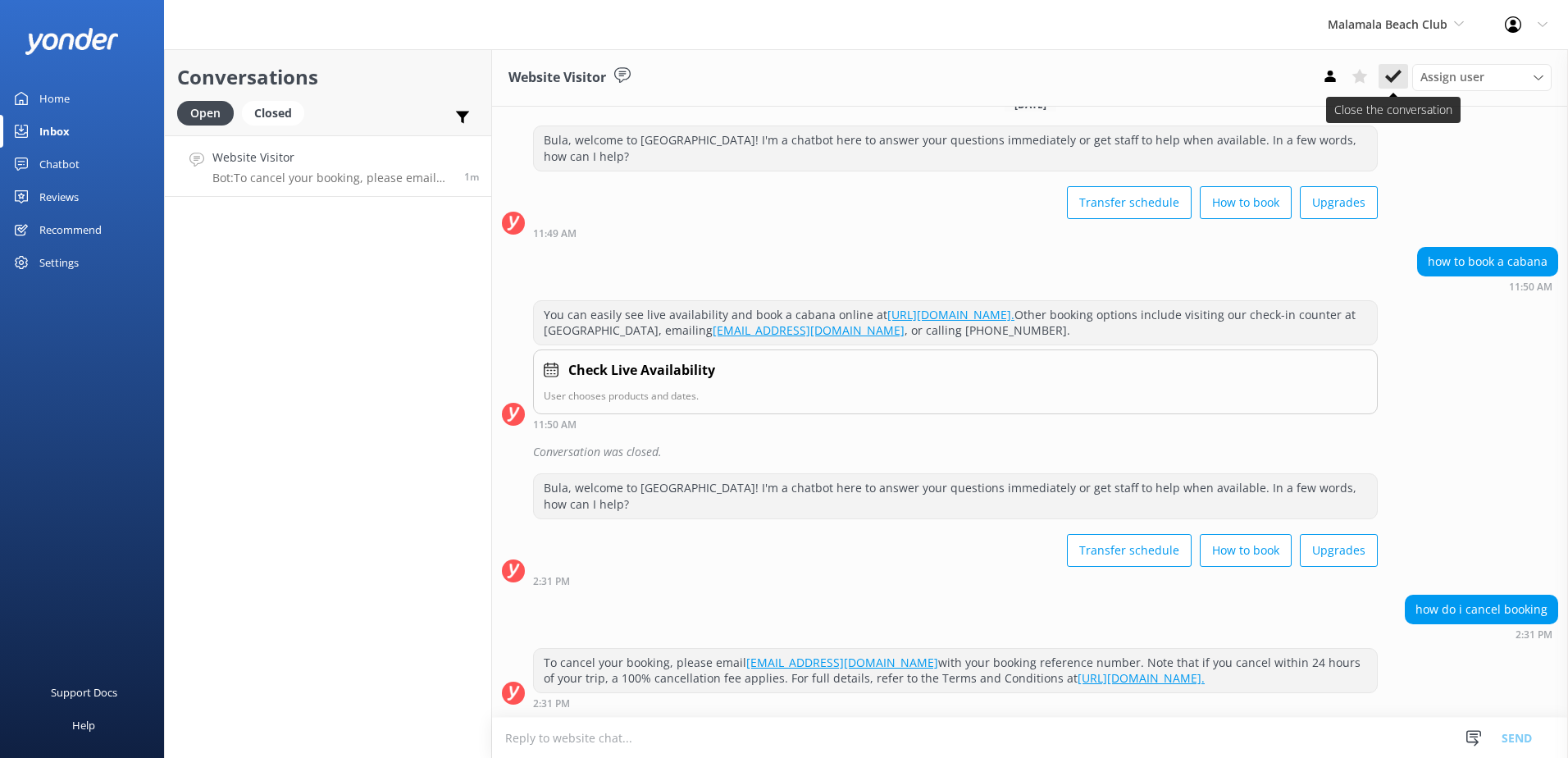
click at [1395, 76] on use at bounding box center [1392, 77] width 16 height 14
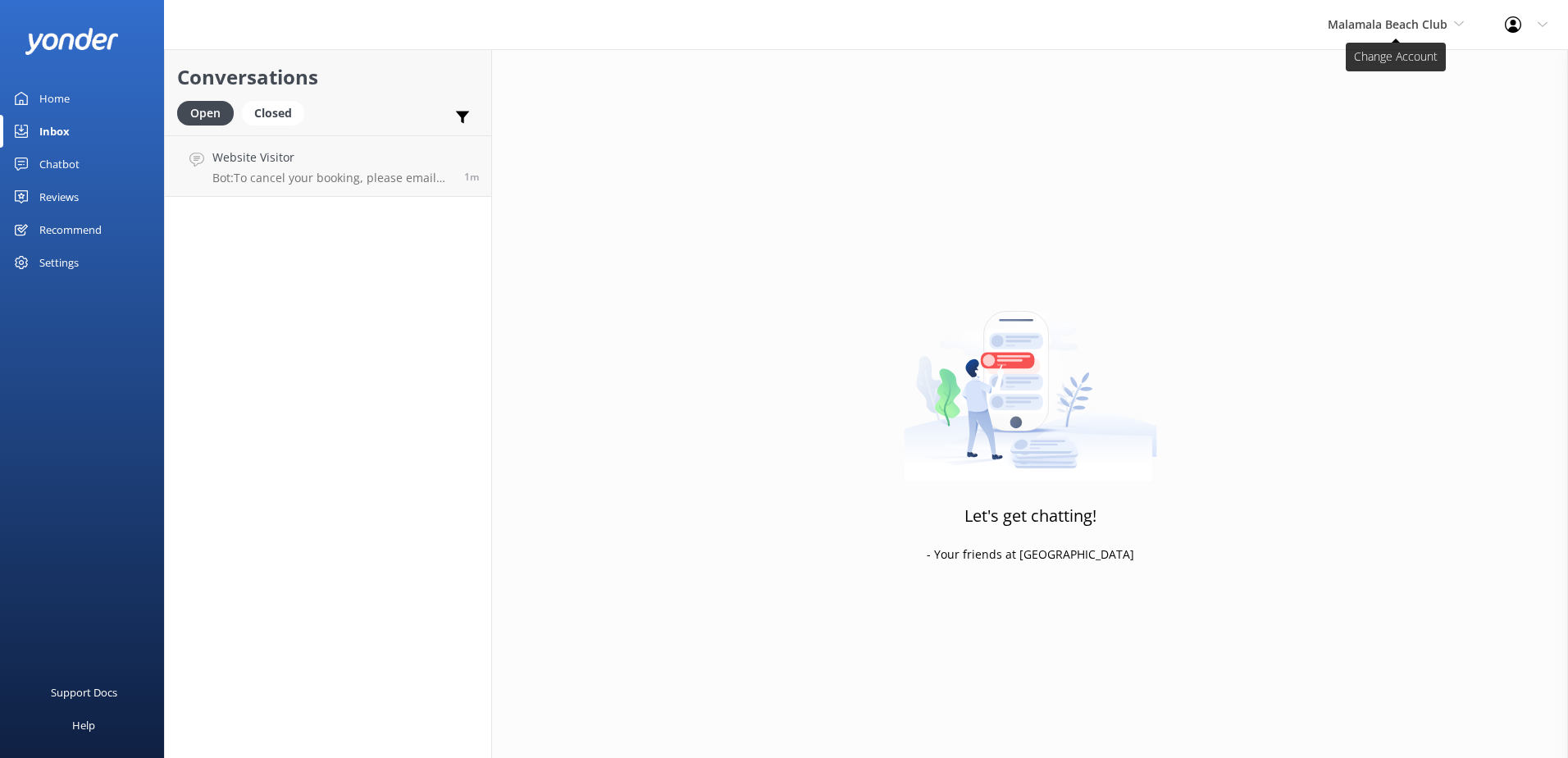
click at [1432, 16] on span "Malamala Beach Club" at bounding box center [1387, 24] width 120 height 15
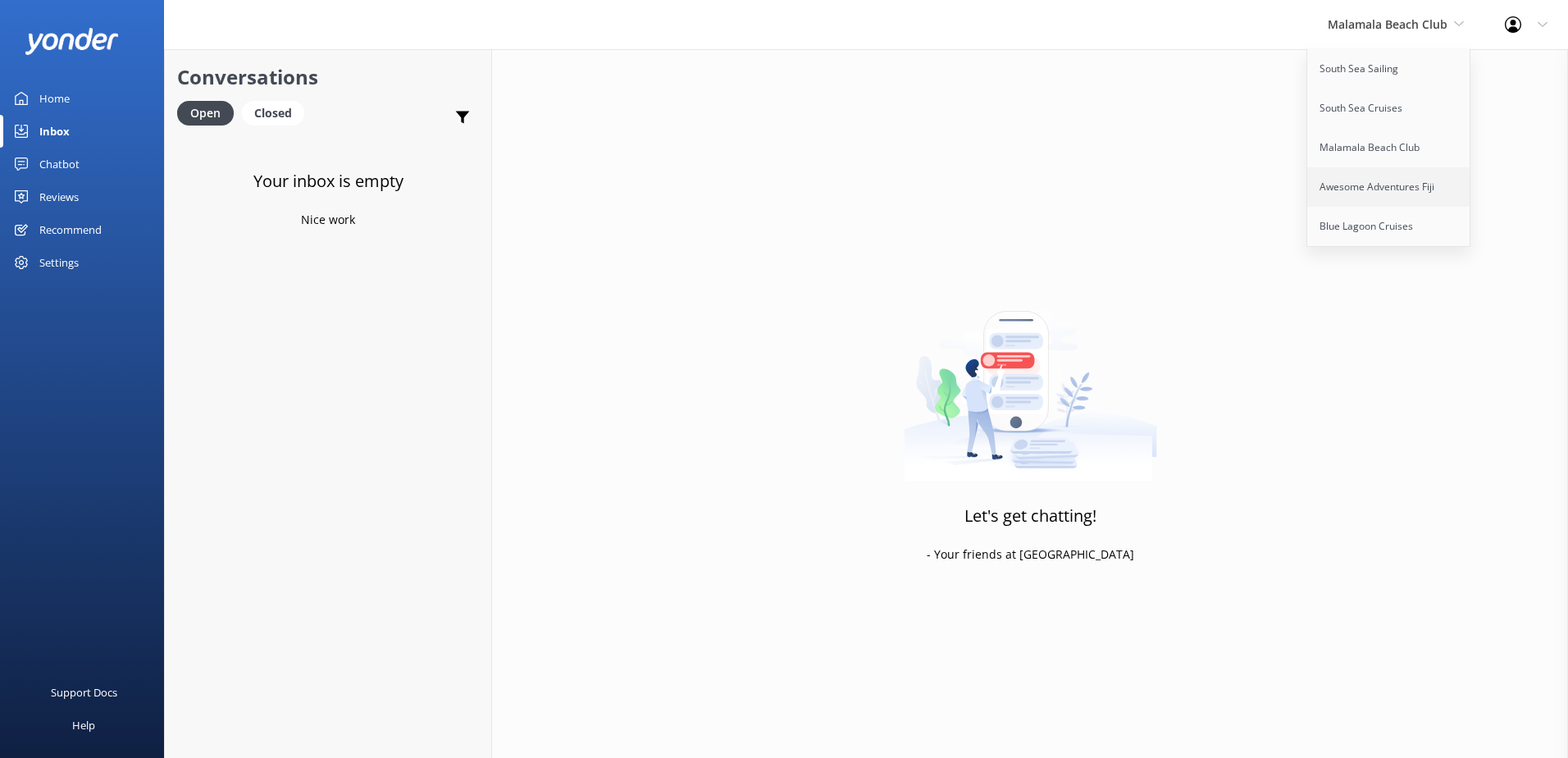
click at [1391, 184] on link "Awesome Adventures Fiji" at bounding box center [1389, 187] width 164 height 40
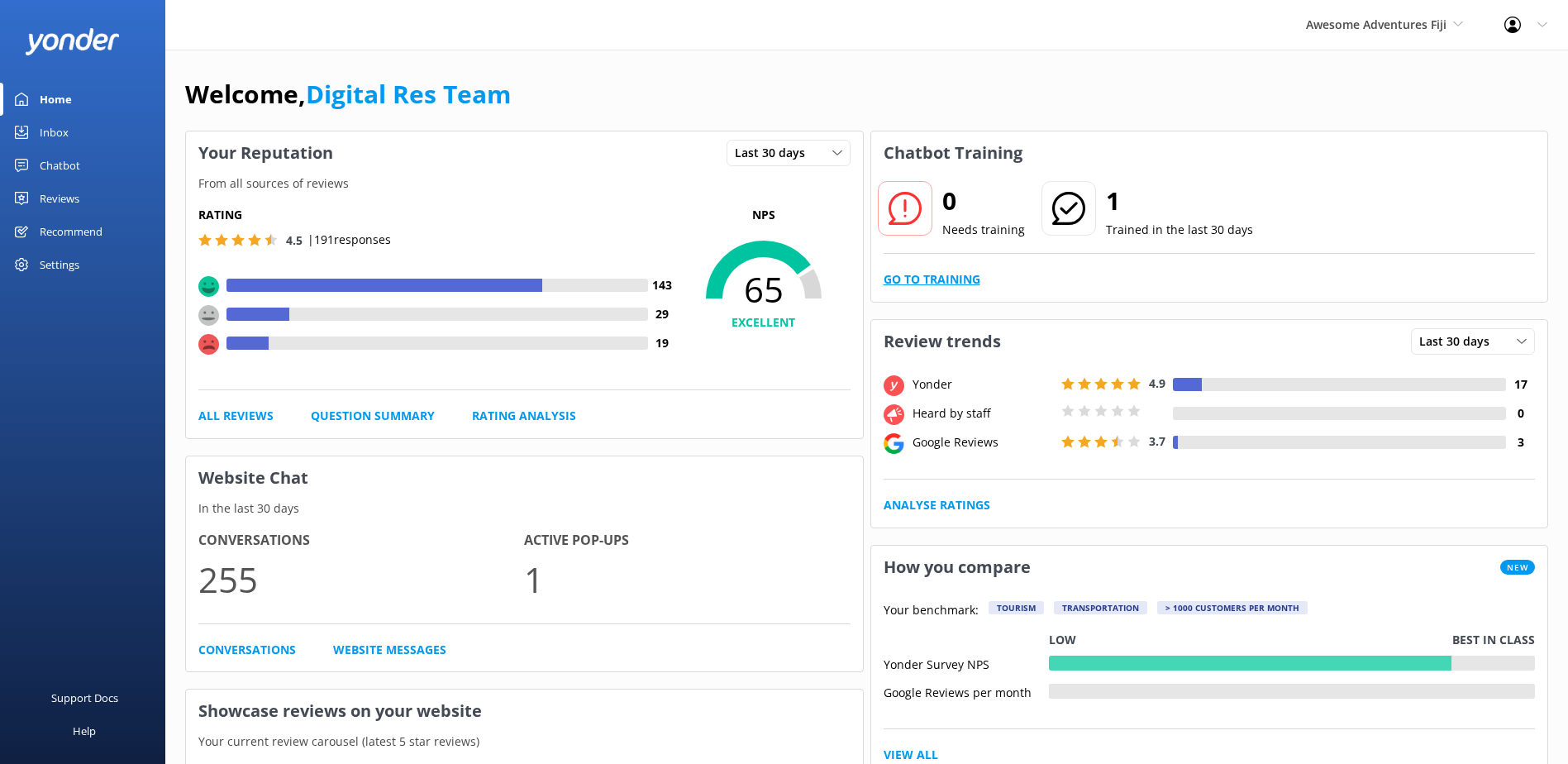
click at [938, 274] on link "Go to Training" at bounding box center [932, 279] width 97 height 18
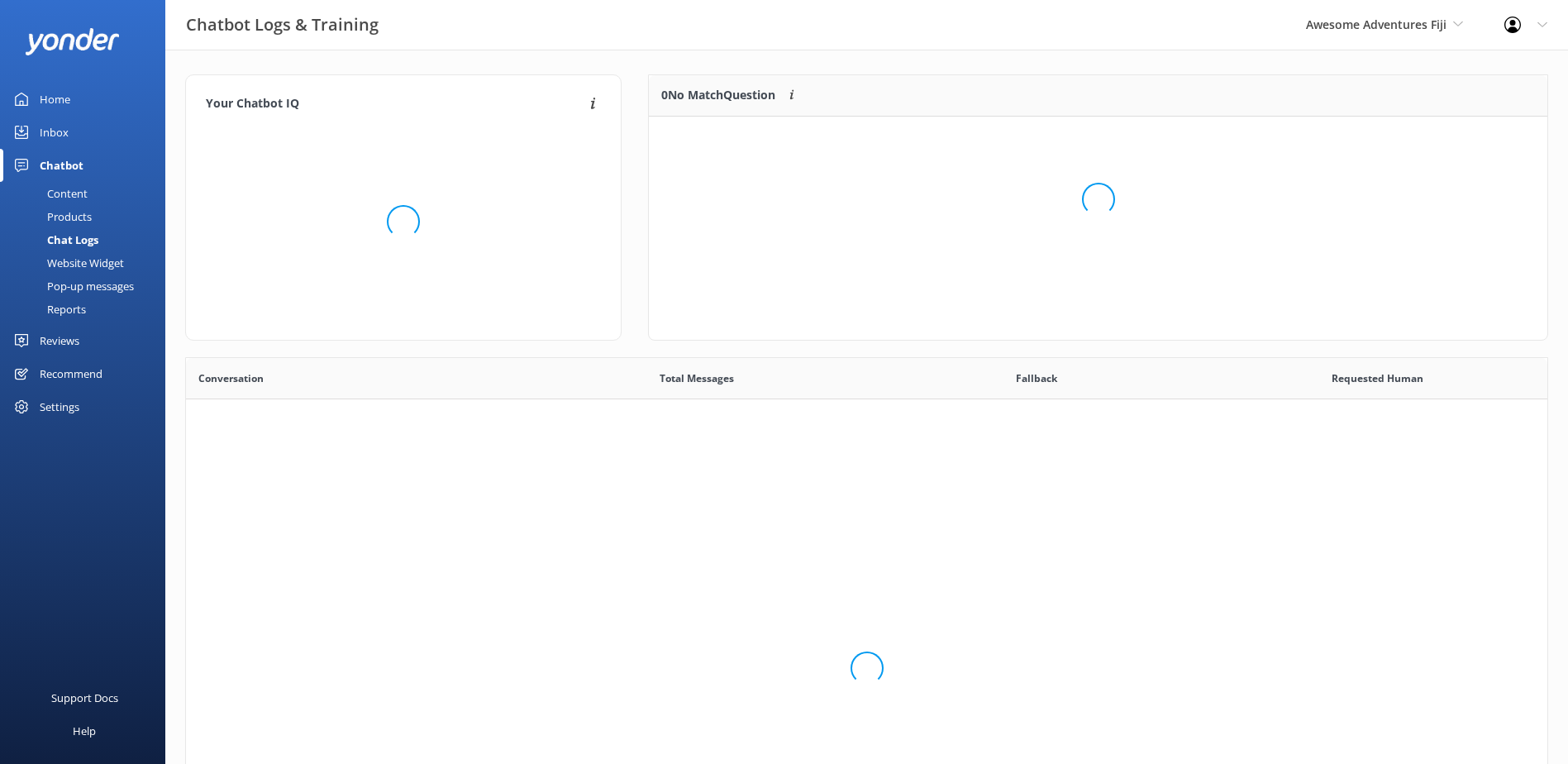
scroll to position [567, 1349]
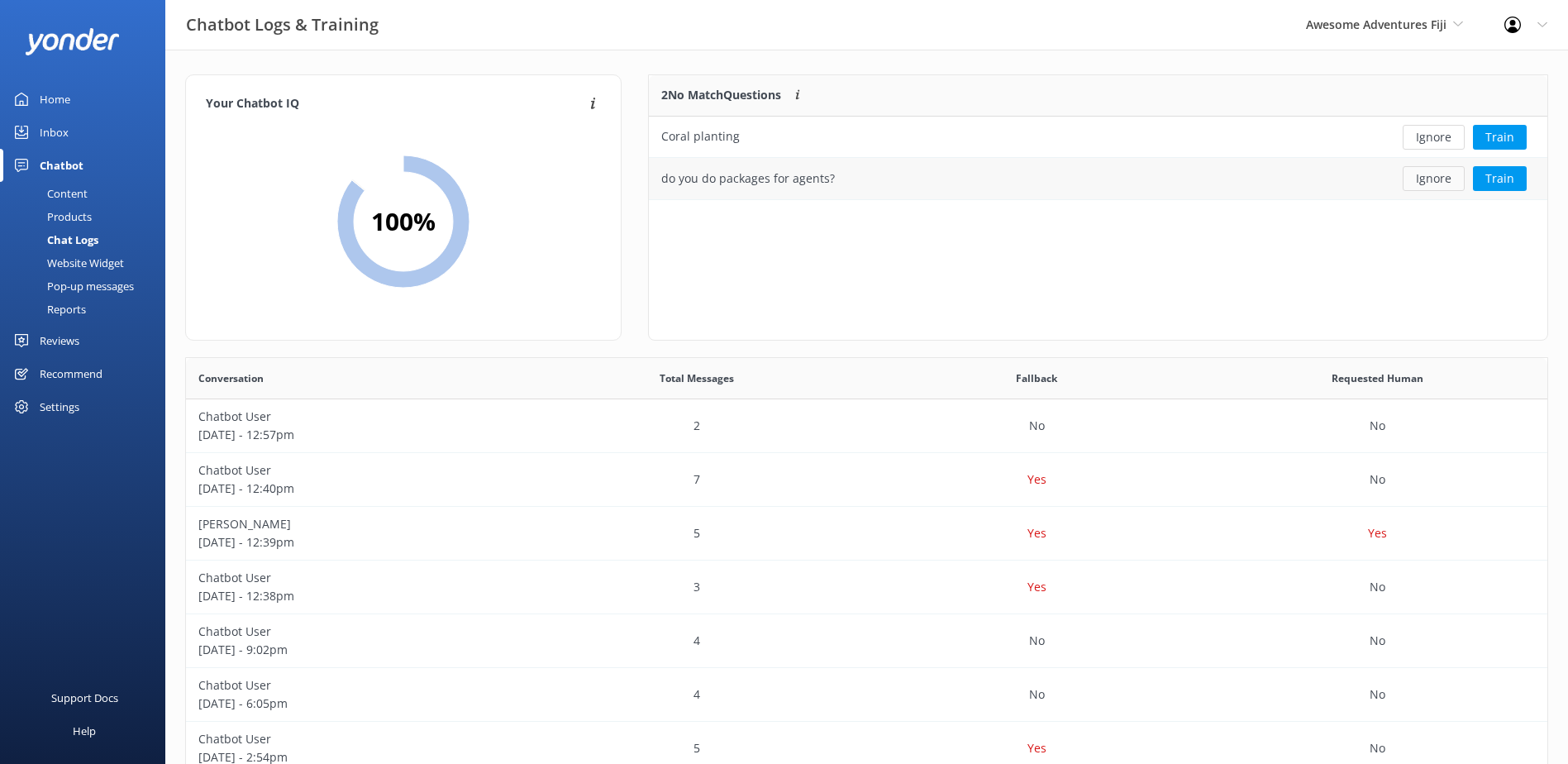
click at [1430, 178] on button "Ignore" at bounding box center [1434, 178] width 62 height 25
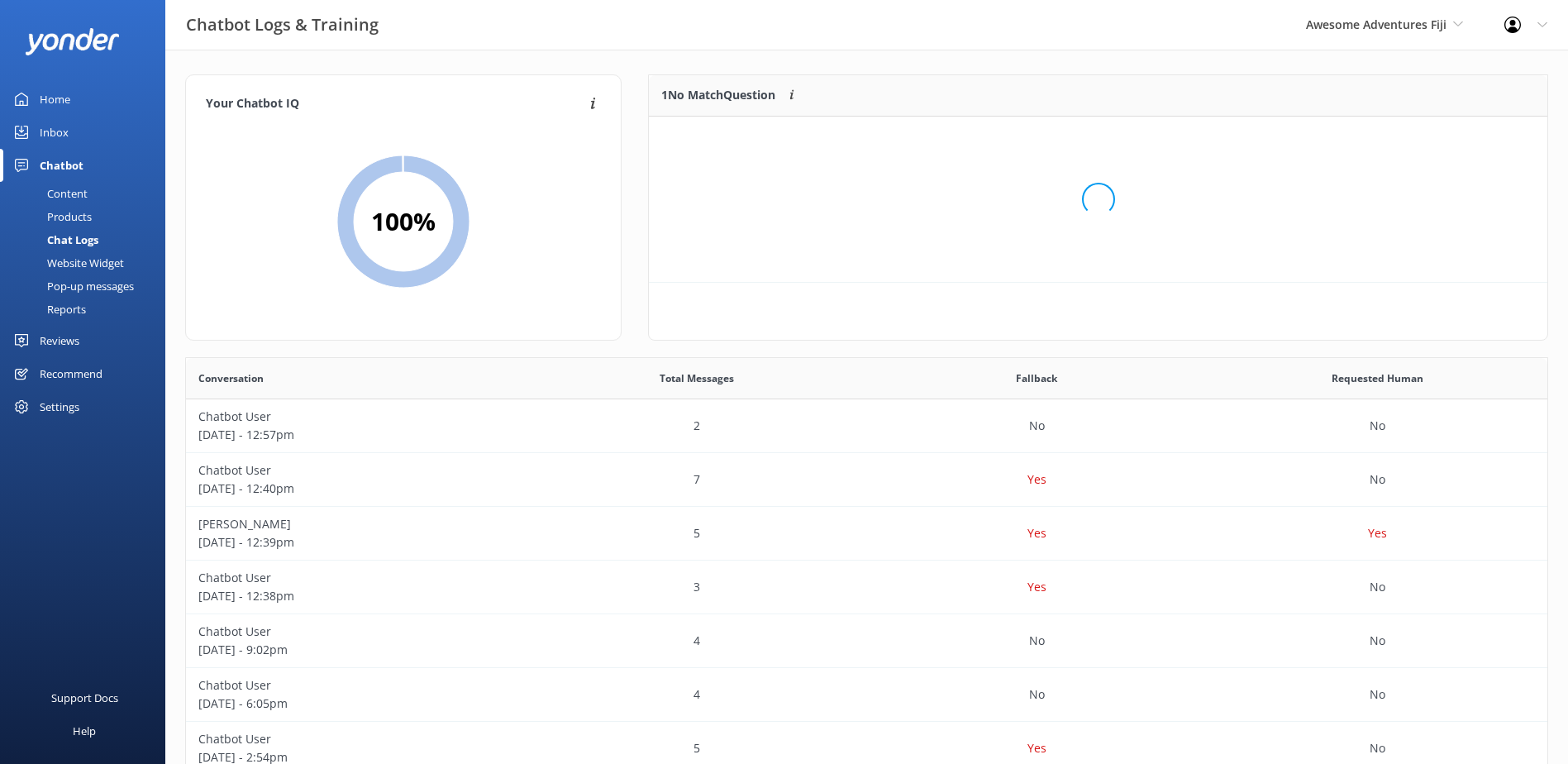
scroll to position [71, 886]
click at [1444, 136] on button "Ignore" at bounding box center [1434, 137] width 62 height 25
click at [61, 128] on div "Inbox" at bounding box center [54, 132] width 29 height 33
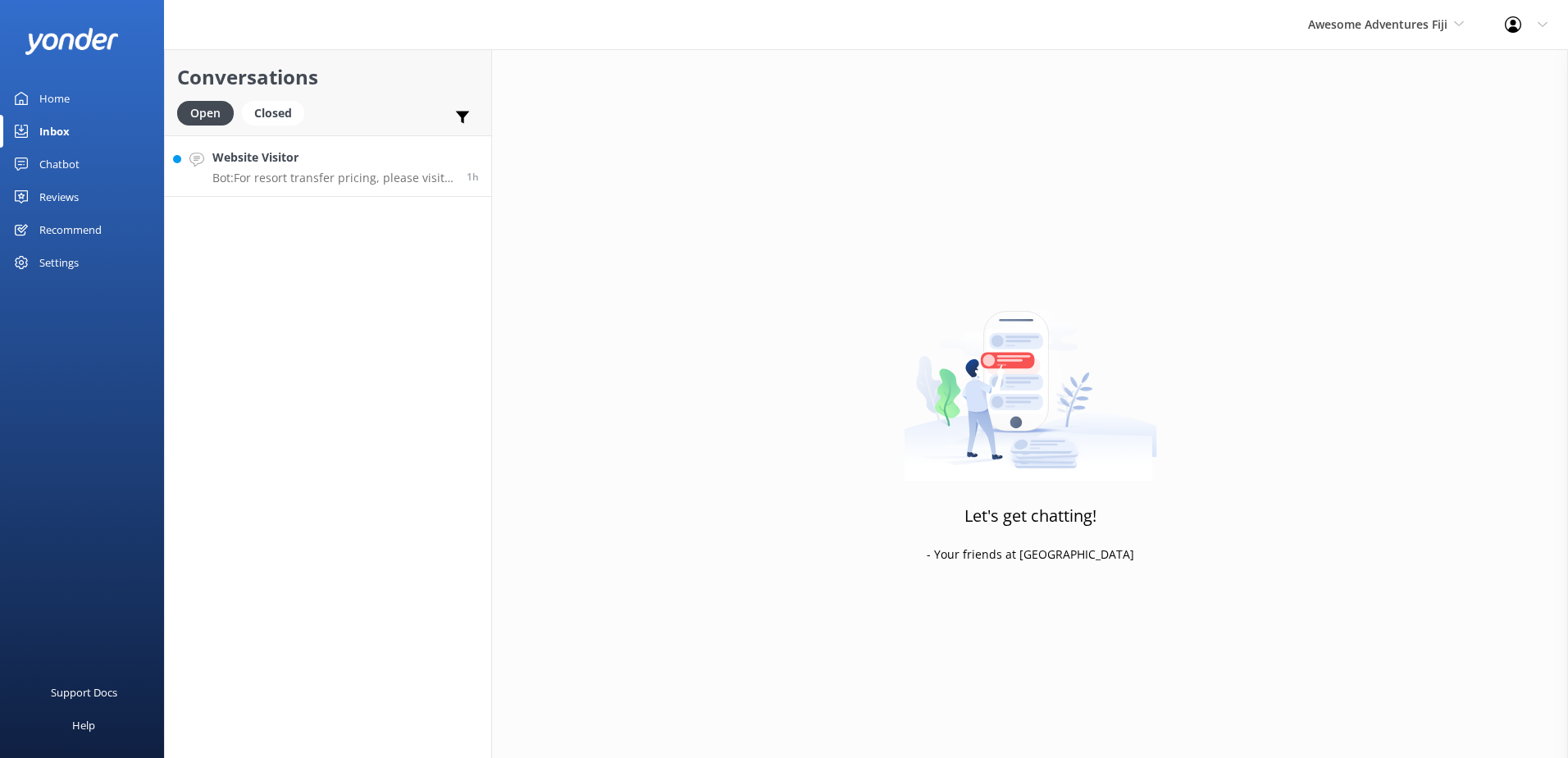
click at [397, 187] on link "Website Visitor Bot: For resort transfer pricing, please visit https://secure.s…" at bounding box center [327, 165] width 327 height 62
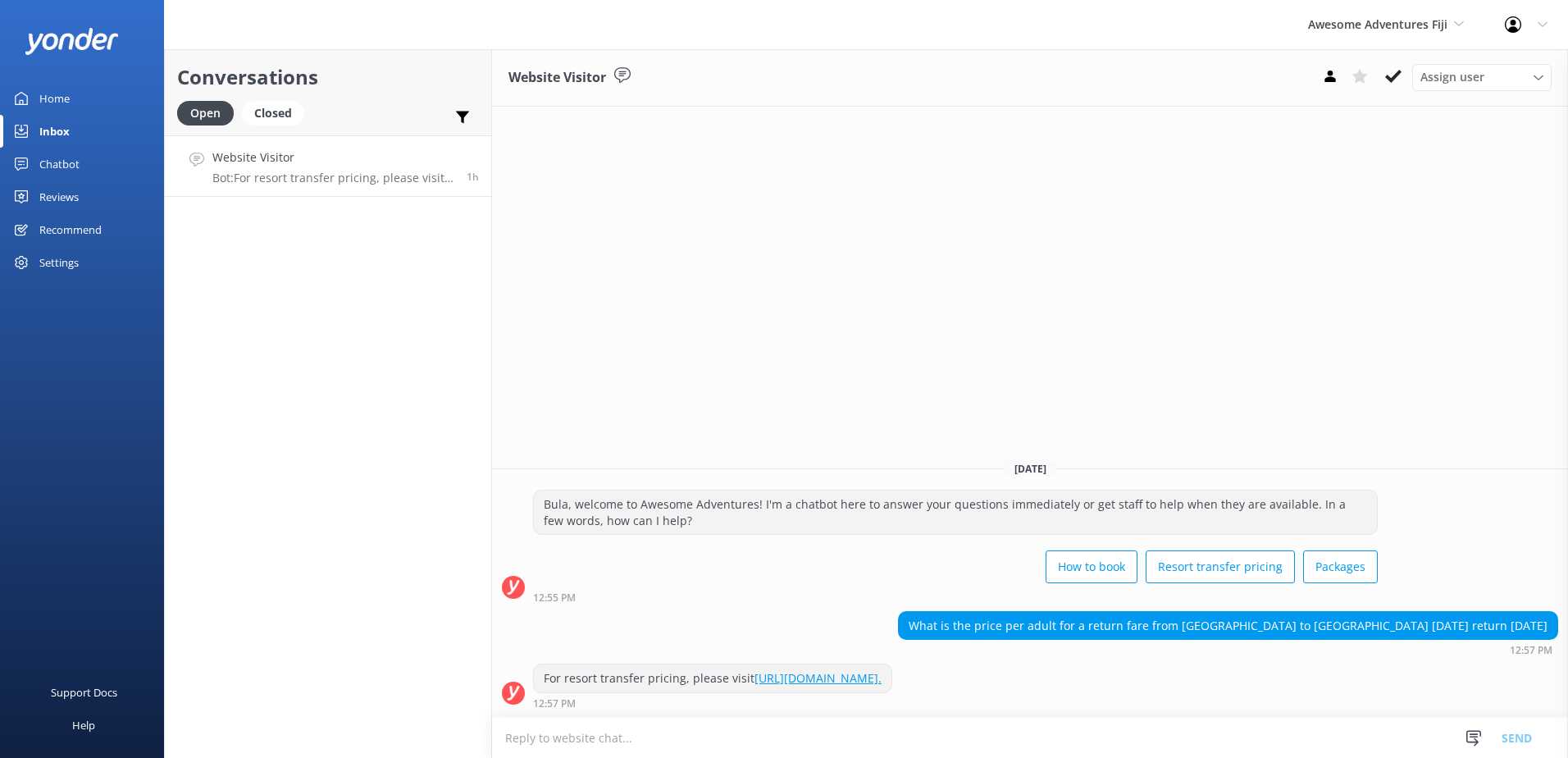
click at [601, 739] on textarea at bounding box center [1030, 738] width 1076 height 41
click at [856, 732] on textarea "A one-way transfer to Oarsmans bay lode" at bounding box center [1030, 737] width 1076 height 41
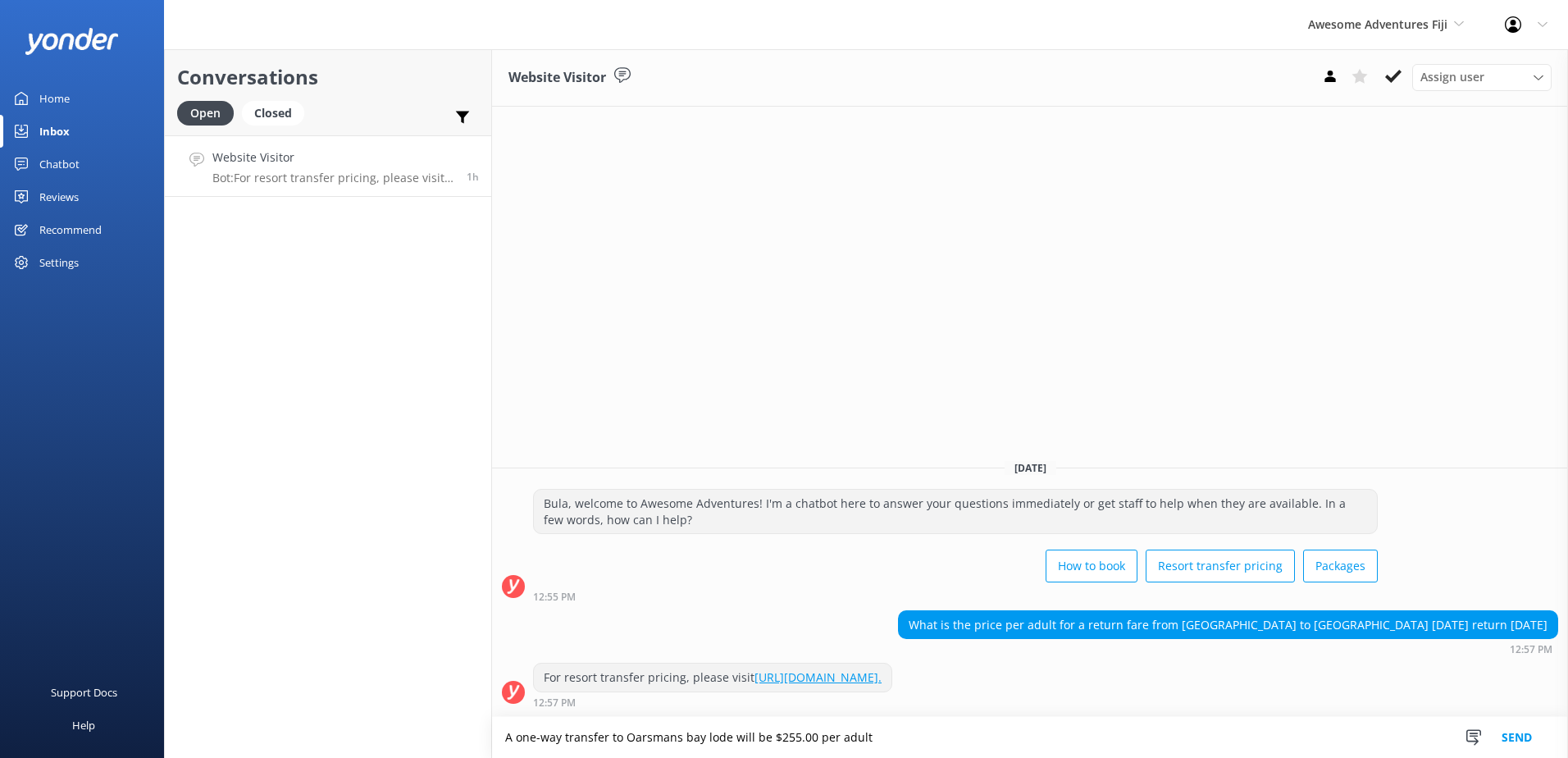
click at [932, 742] on textarea "A one-way transfer to Oarsmans bay lode will be $255.00 per adult" at bounding box center [1030, 737] width 1076 height 41
type textarea "A one-way transfer to Oarsmans bay lode will be $255.00 per adult."
click at [1523, 735] on button "Send" at bounding box center [1516, 737] width 62 height 41
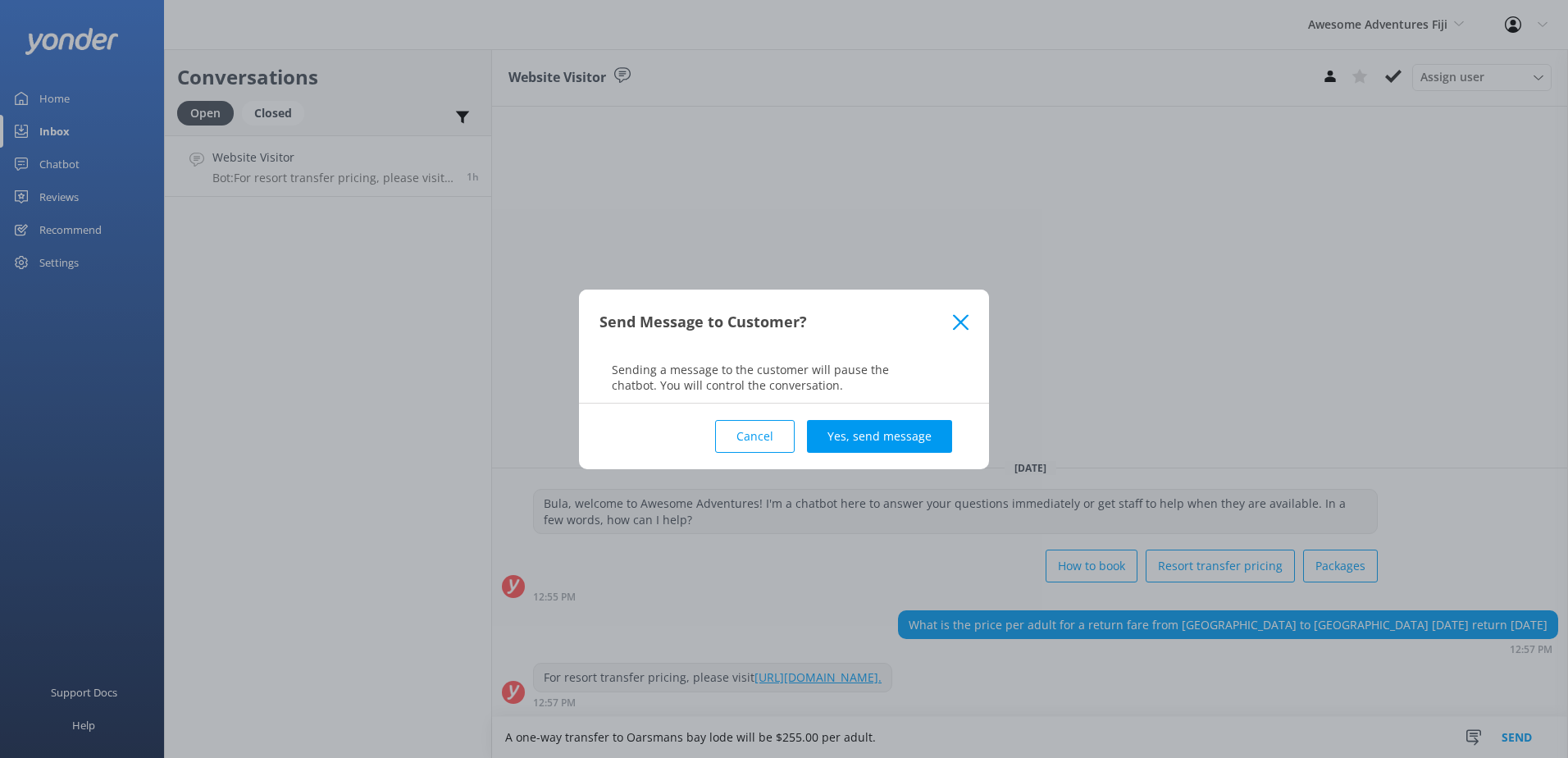
click at [862, 425] on button "Yes, send message" at bounding box center [879, 436] width 145 height 33
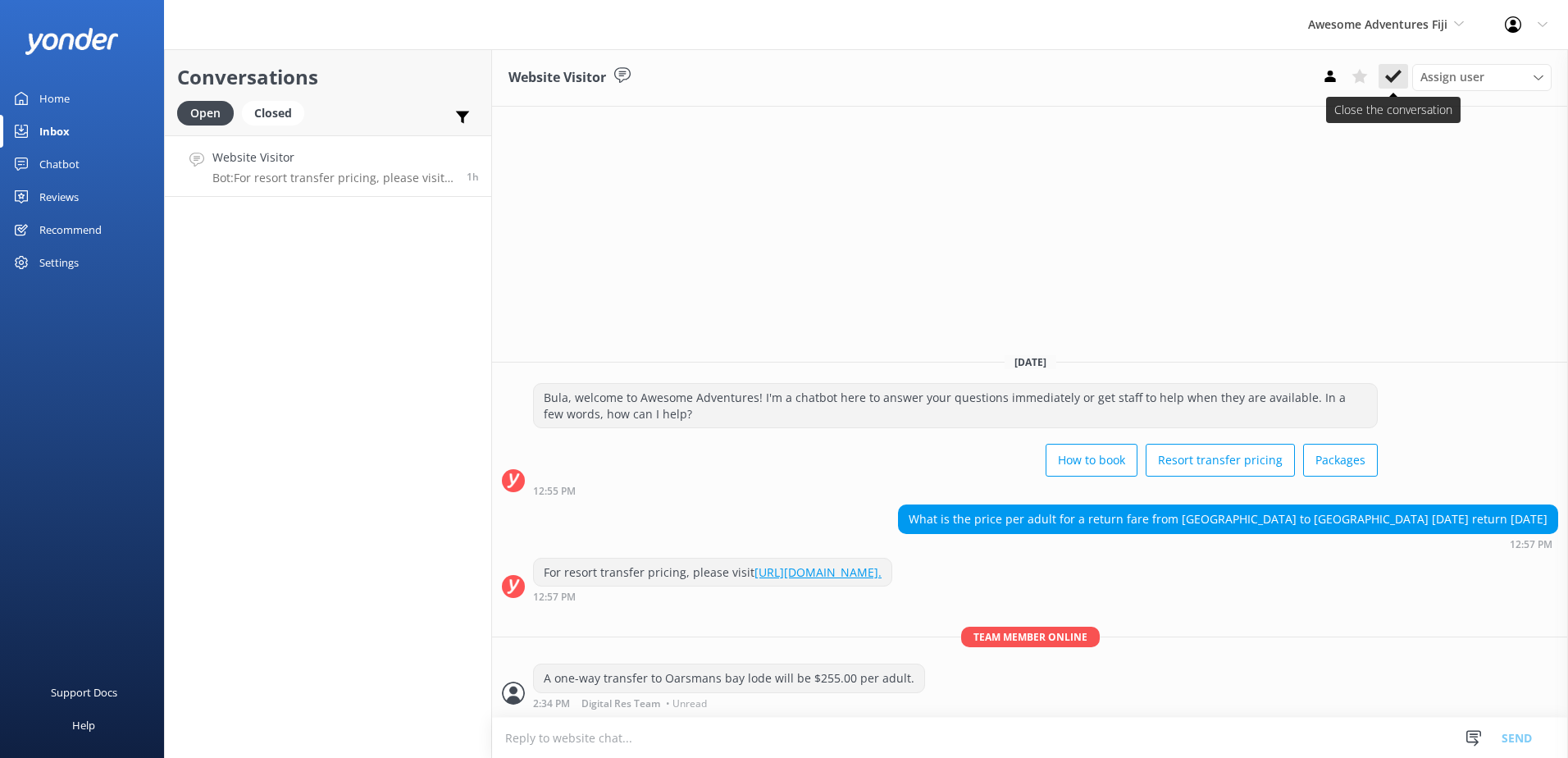
click at [1390, 73] on icon at bounding box center [1392, 76] width 16 height 16
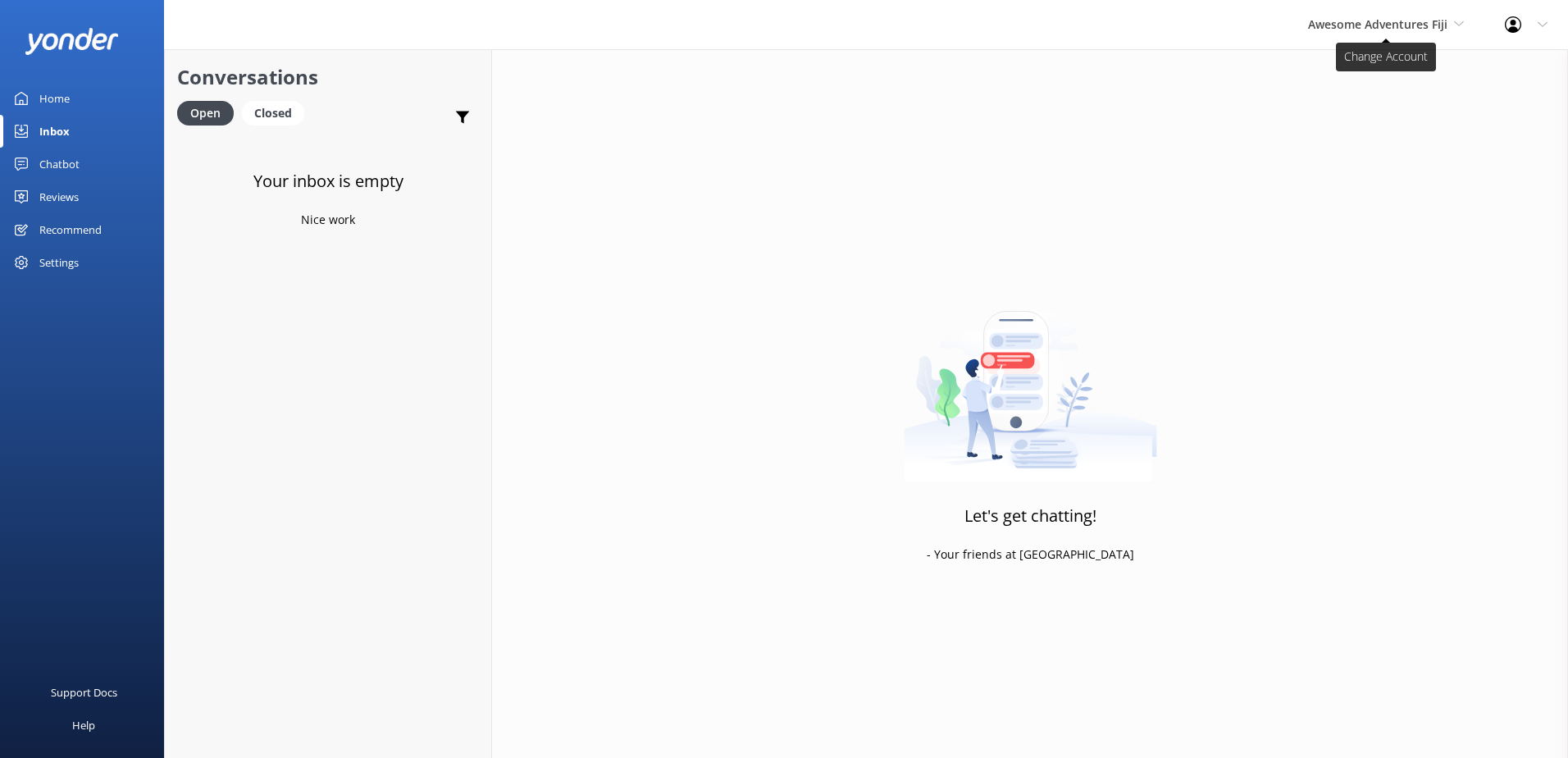
click at [1387, 23] on span "Awesome Adventures Fiji" at bounding box center [1377, 24] width 139 height 15
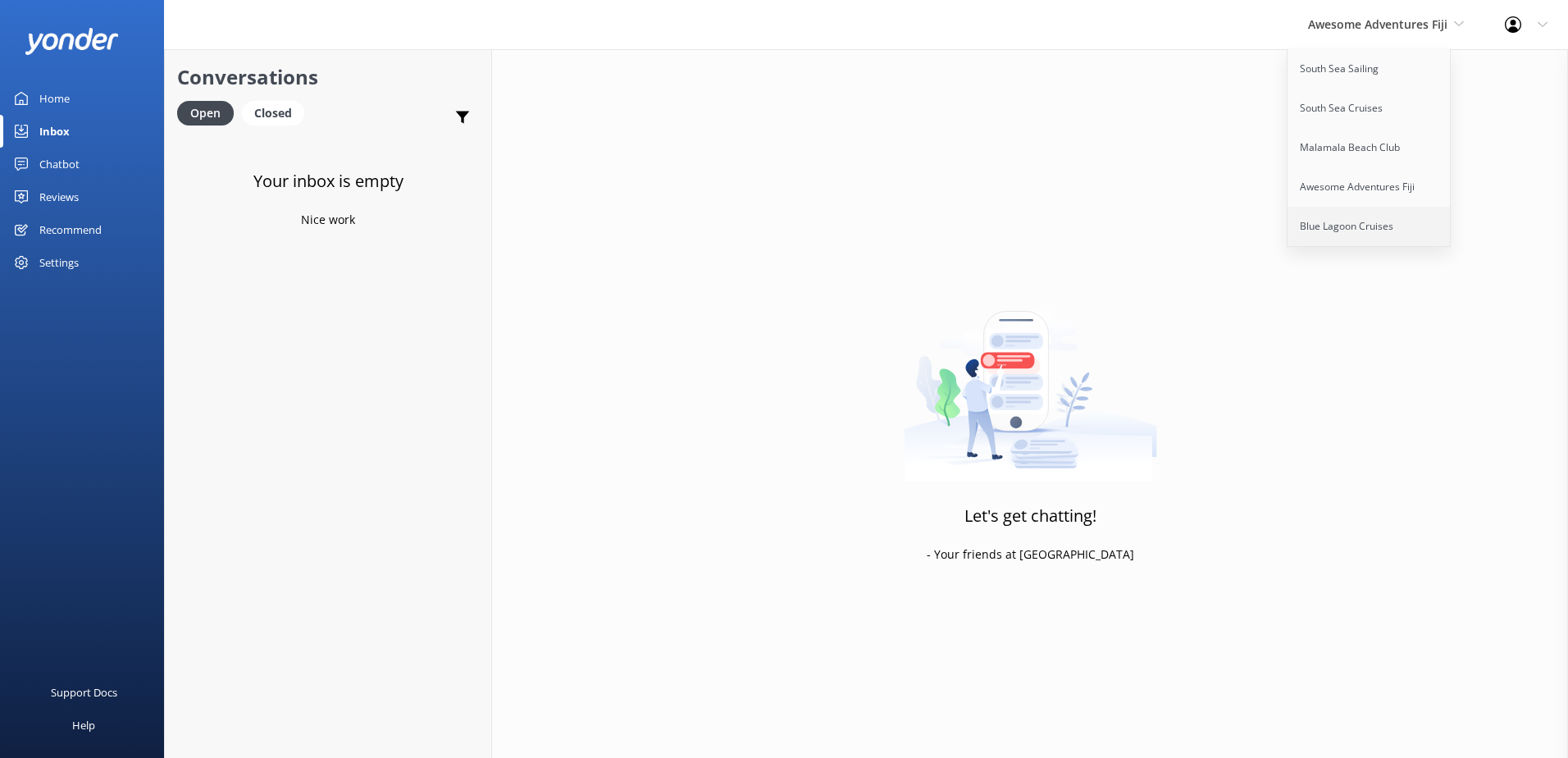
click at [1354, 222] on link "Blue Lagoon Cruises" at bounding box center [1369, 226] width 164 height 40
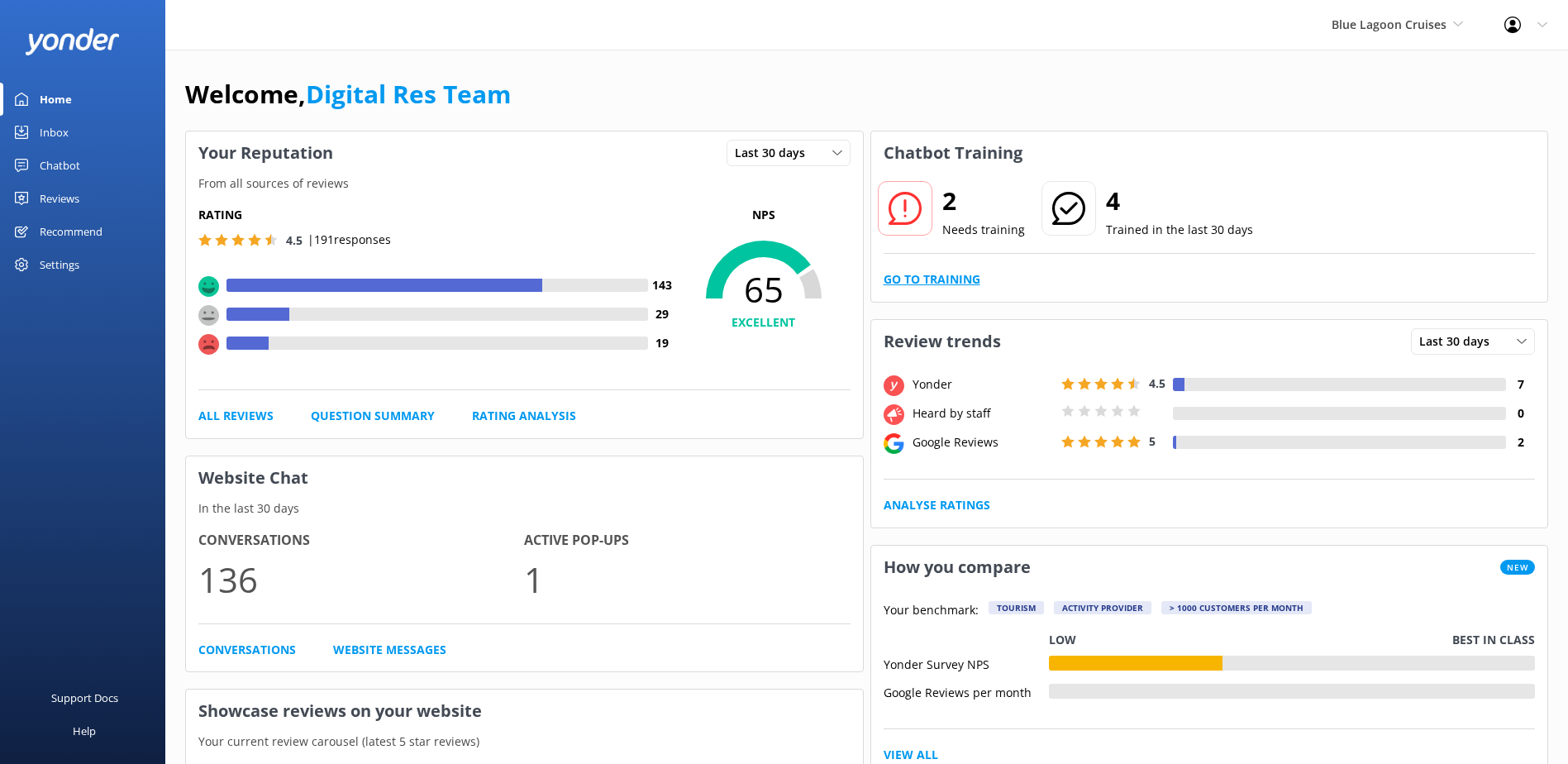
click at [966, 287] on link "Go to Training" at bounding box center [932, 279] width 97 height 18
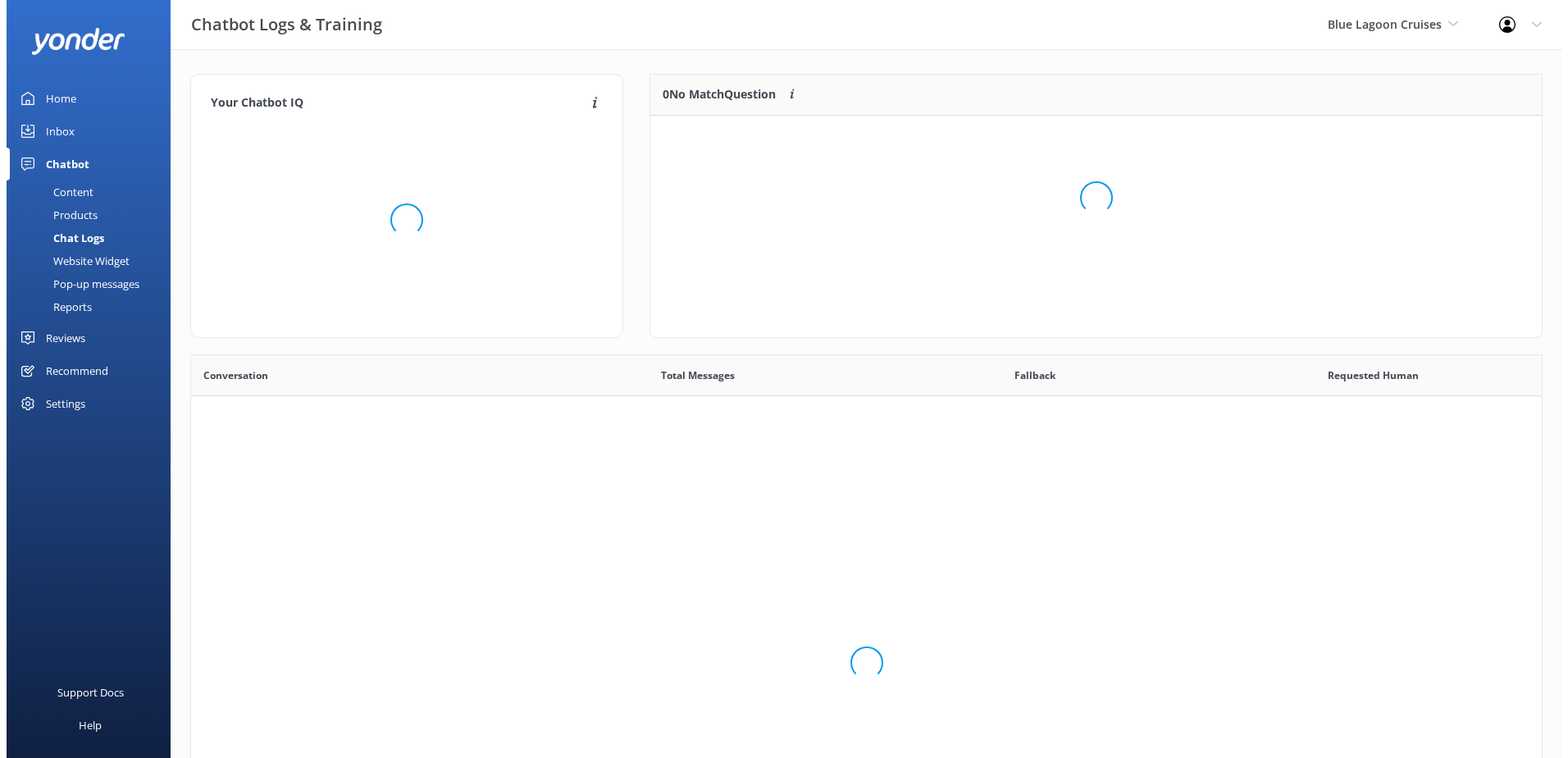
scroll to position [562, 1338]
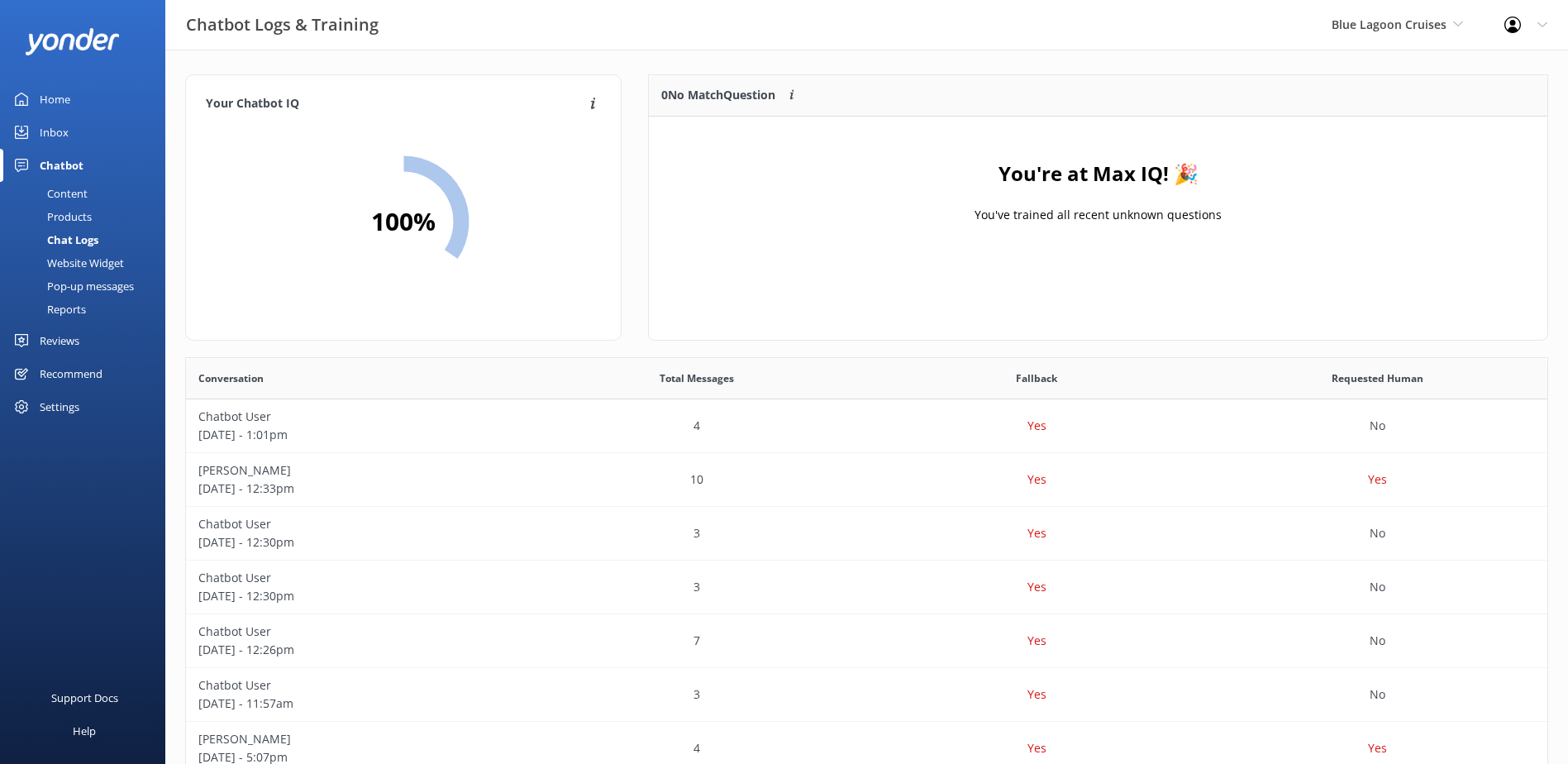
click at [71, 136] on link "Inbox" at bounding box center [83, 132] width 165 height 33
